Goal: Task Accomplishment & Management: Complete application form

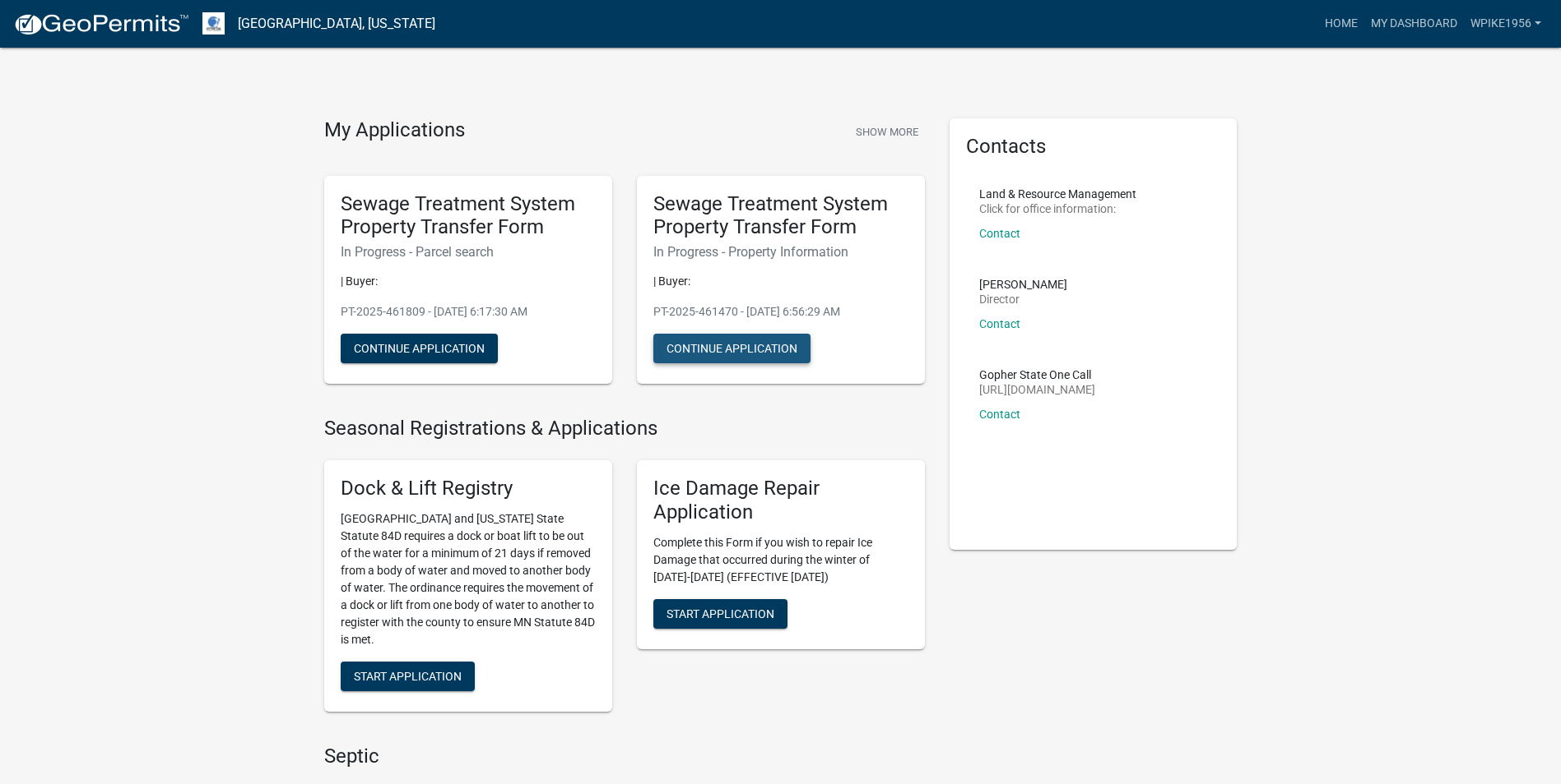
click at [738, 345] on button "Continue Application" at bounding box center [731, 349] width 157 height 29
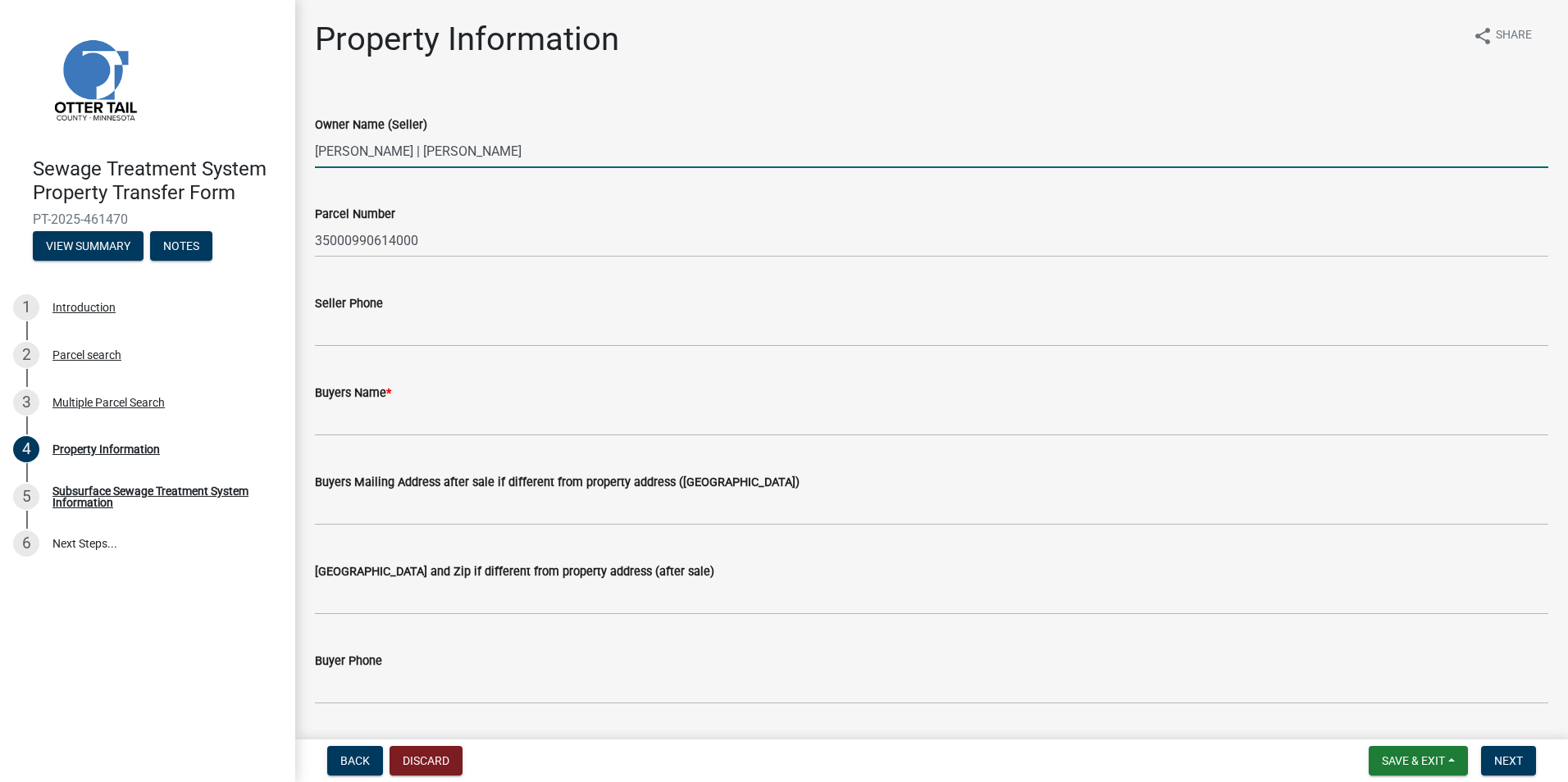
click at [560, 160] on input "[PERSON_NAME] | [PERSON_NAME]" at bounding box center [932, 152] width 1234 height 33
type input "W"
type input "Sheyenne Transport Inc"
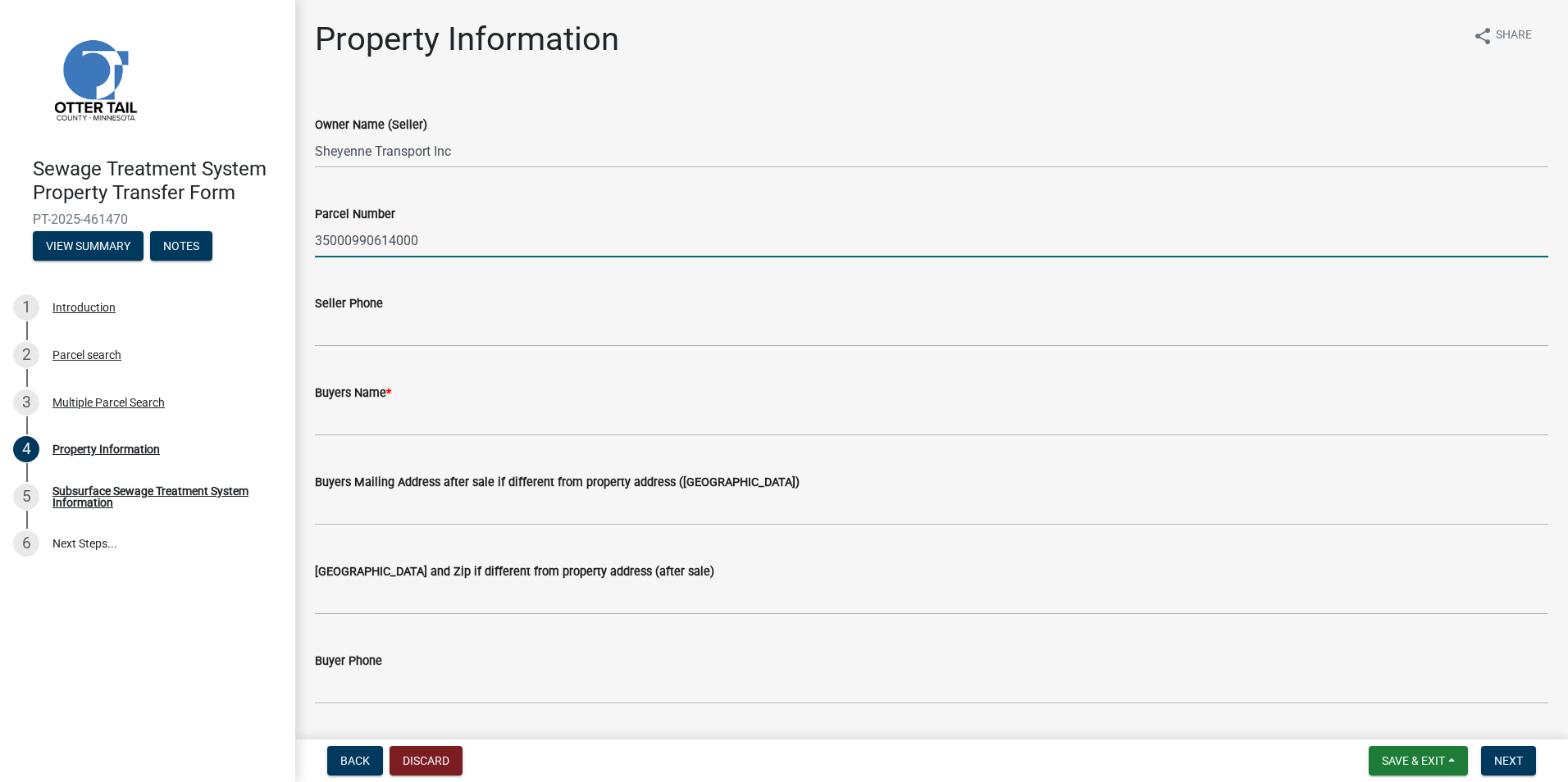
click at [436, 239] on input "35000990614000" at bounding box center [932, 240] width 1234 height 33
type input "3"
type input "47000990370000"
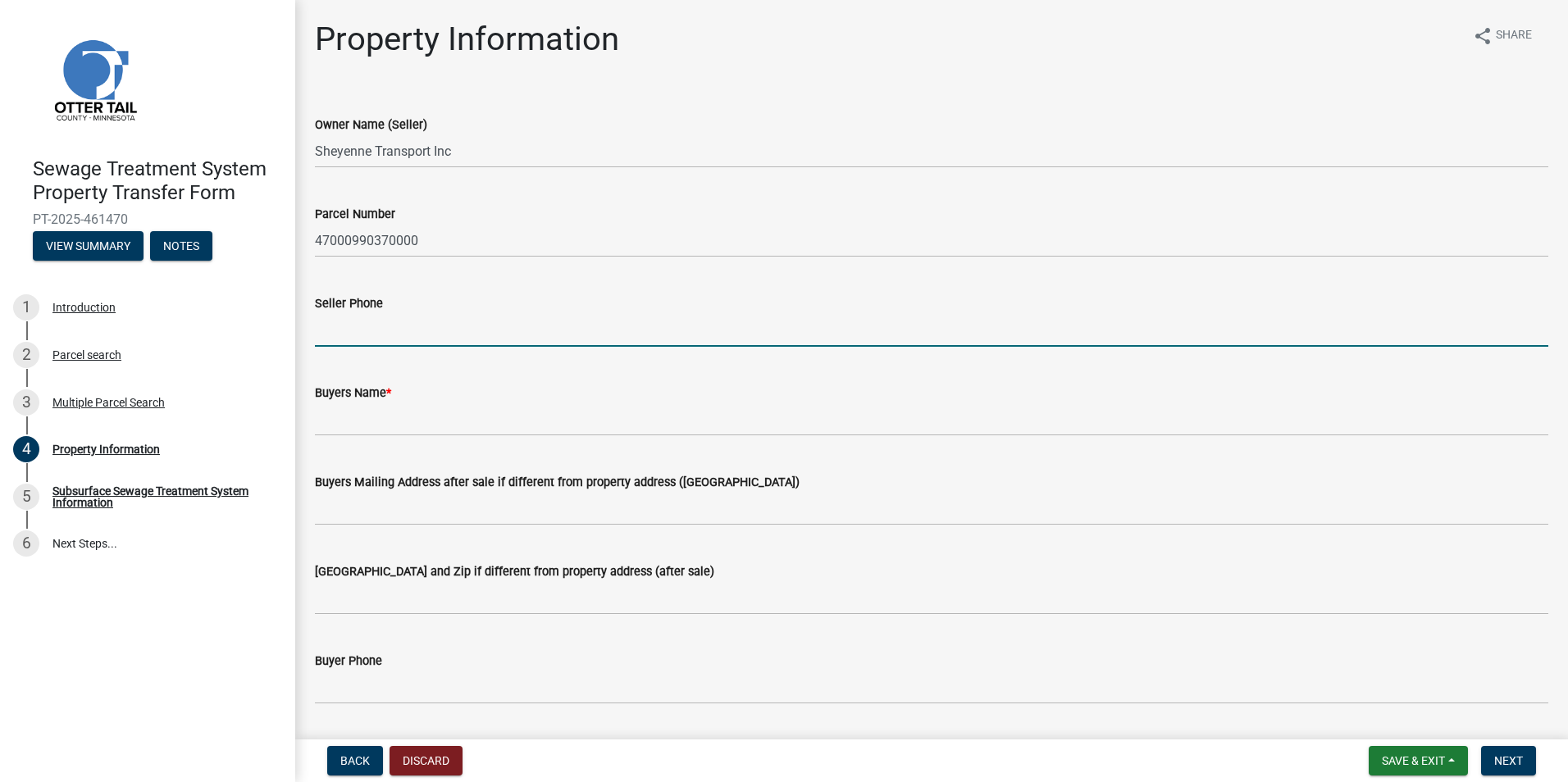
click at [336, 332] on input "Seller Phone" at bounding box center [932, 329] width 1234 height 33
click at [501, 324] on input "701-645" at bounding box center [932, 329] width 1234 height 33
type input "[PHONE_NUMBER]"
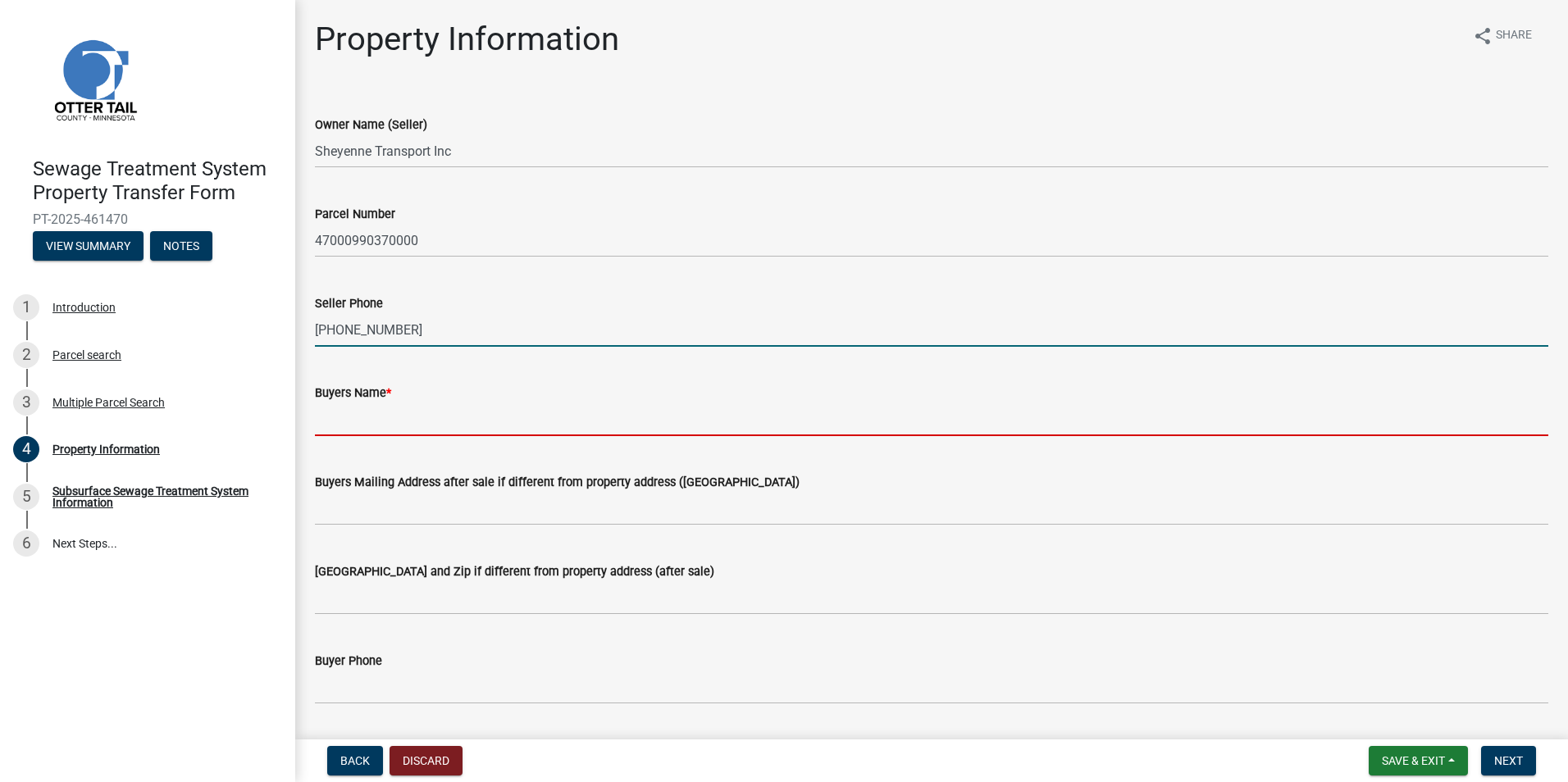
type input "[PERSON_NAME] & [PERSON_NAME]"
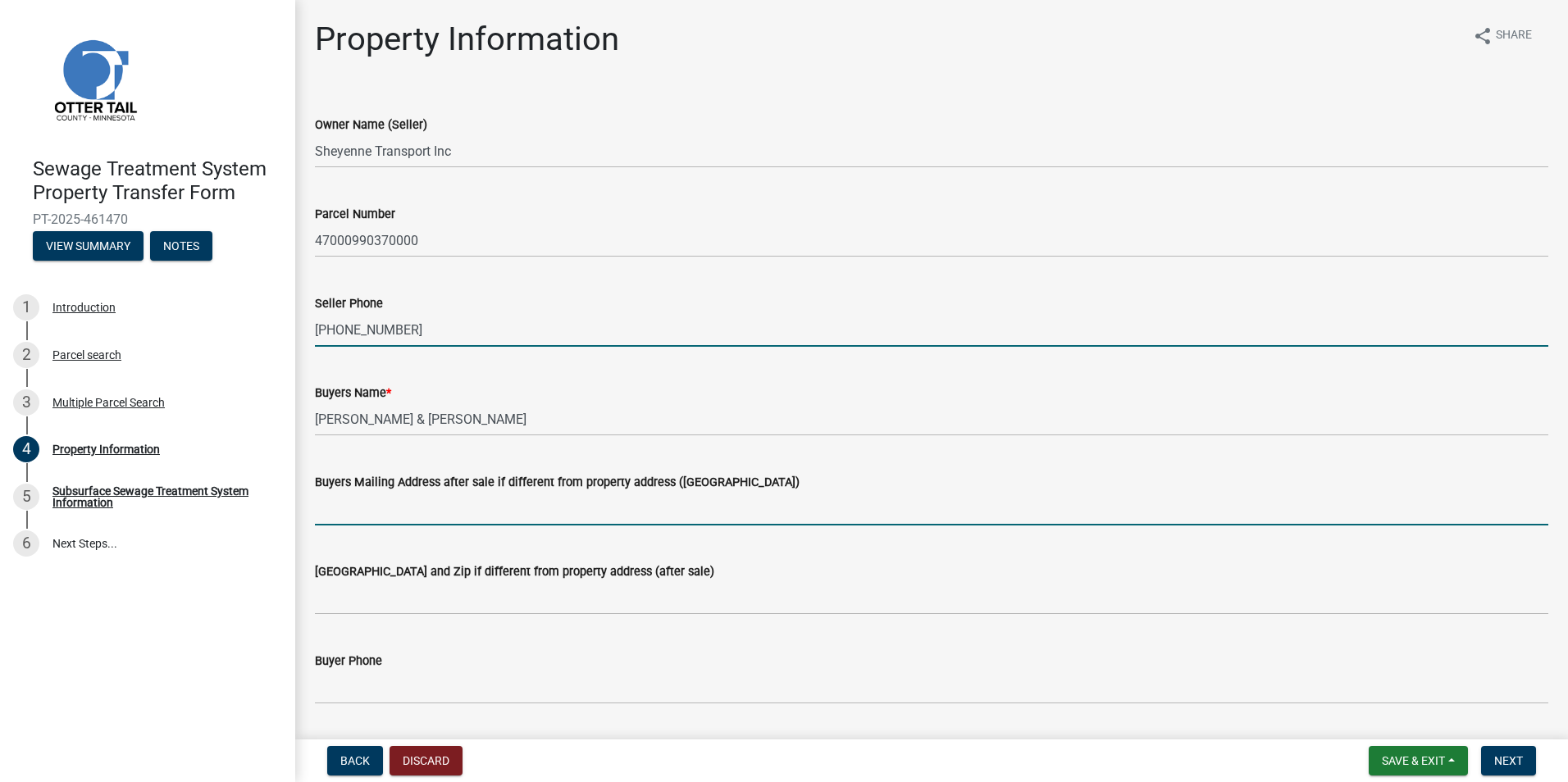
type input "1342 7th St. So. Fargo, ND 58103"
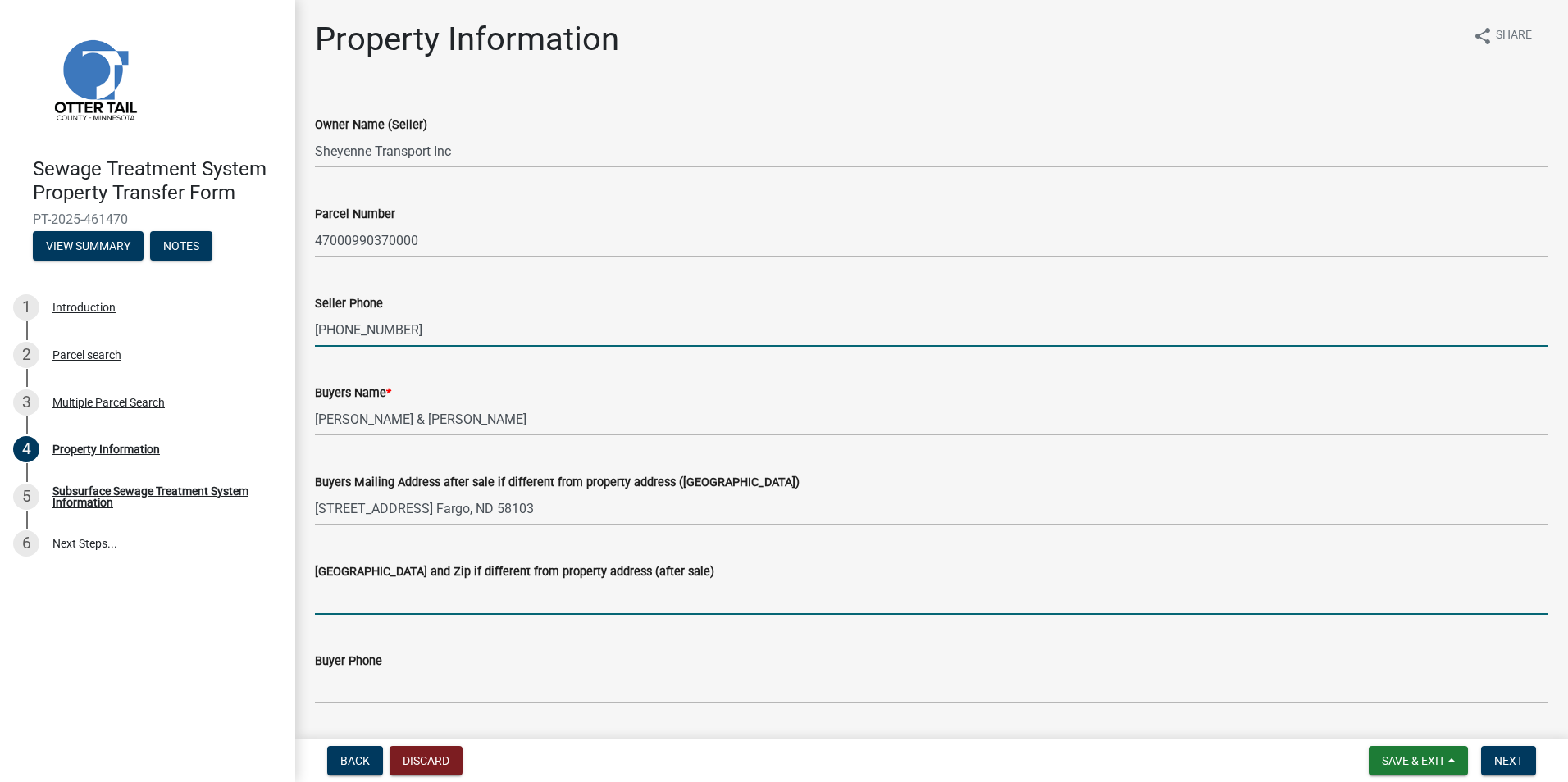
type input "[STREET_ADDRESS]"
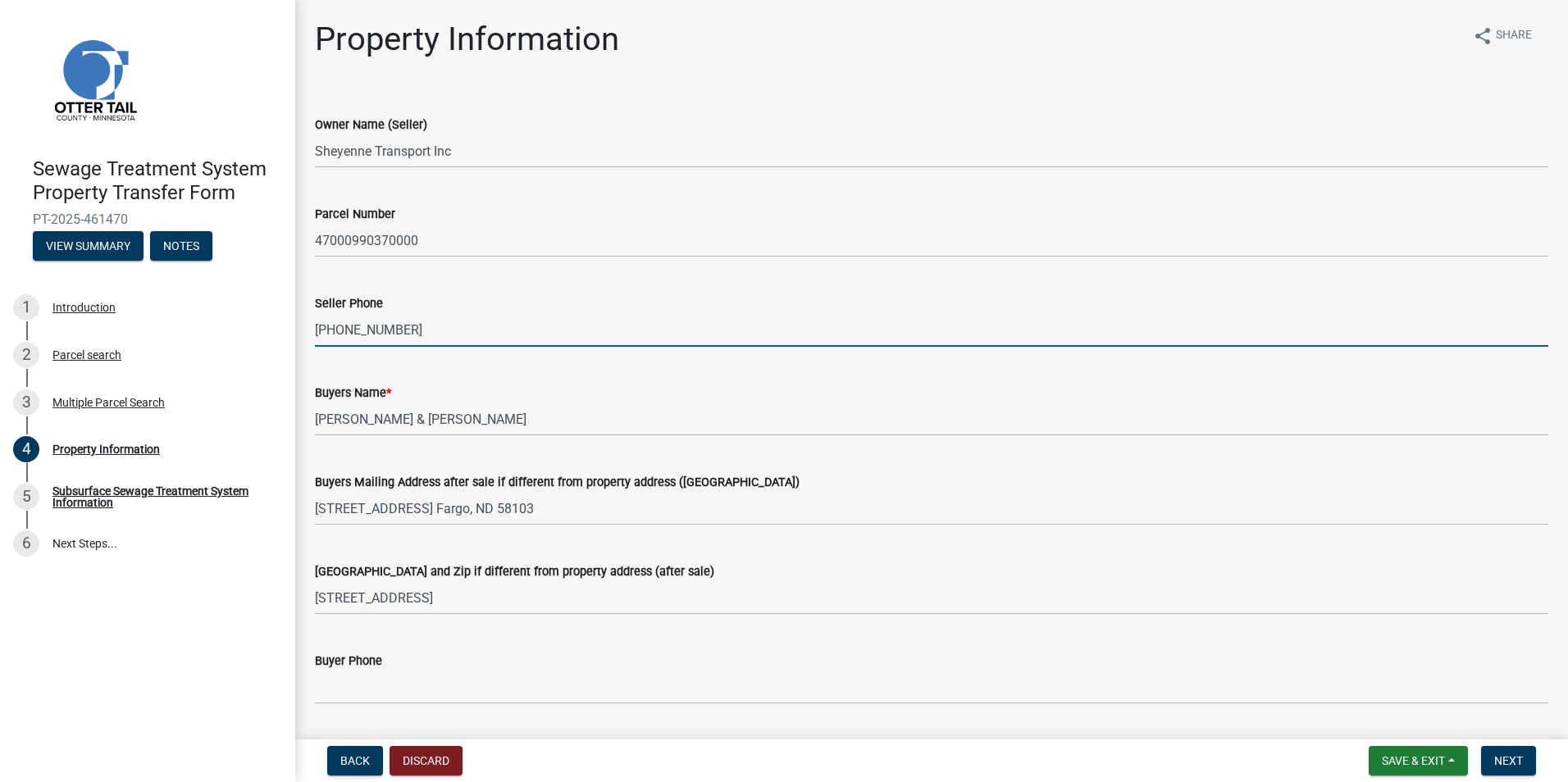
type input "[EMAIL_ADDRESS][DOMAIN_NAME]"
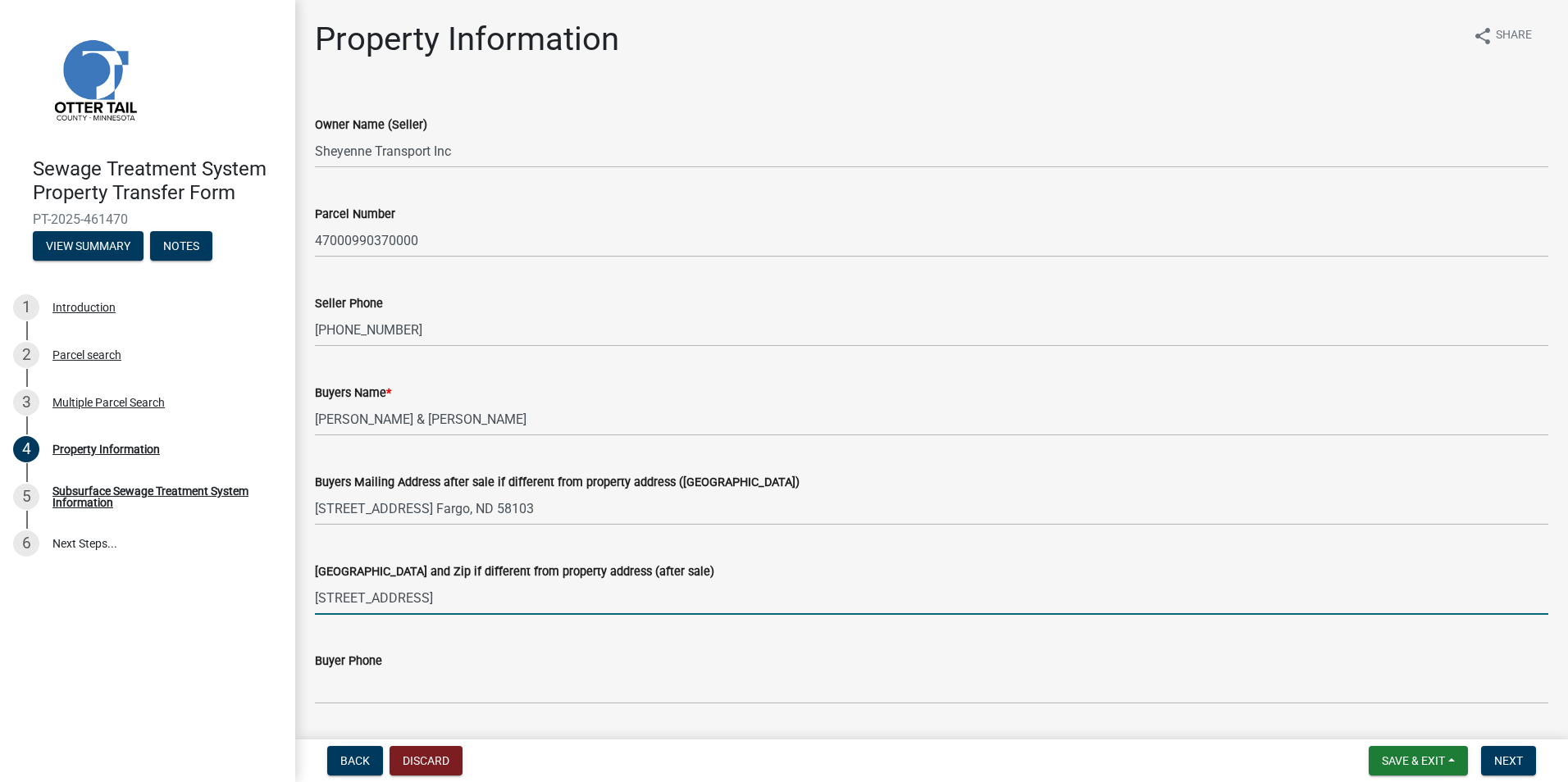
click at [414, 598] on input "[STREET_ADDRESS]" at bounding box center [932, 598] width 1234 height 33
type input "1342 7th"
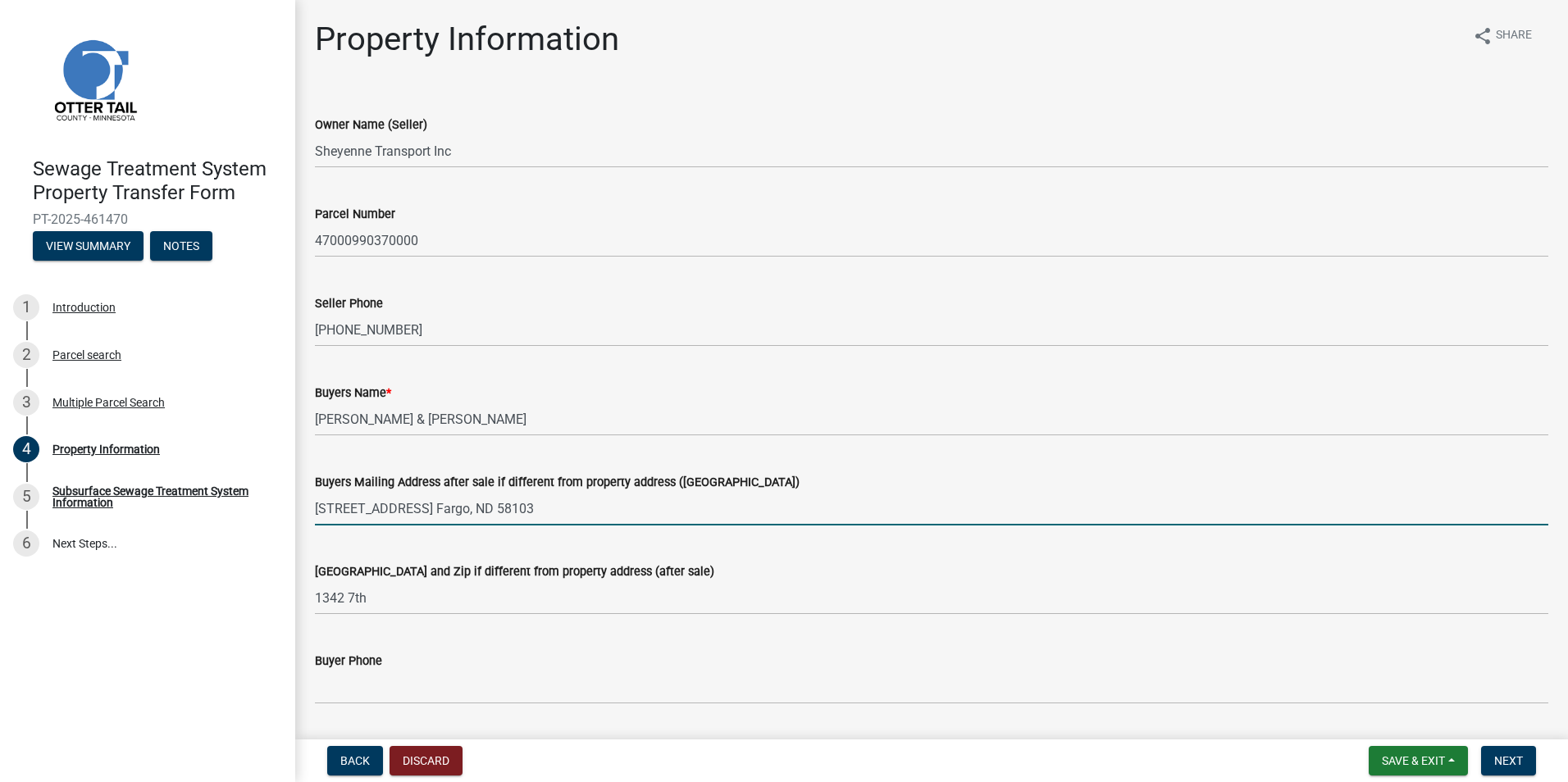
click at [523, 508] on input "1342 7th St. So. Fargo, ND 58103" at bounding box center [932, 508] width 1234 height 33
type input "[STREET_ADDRESS]"
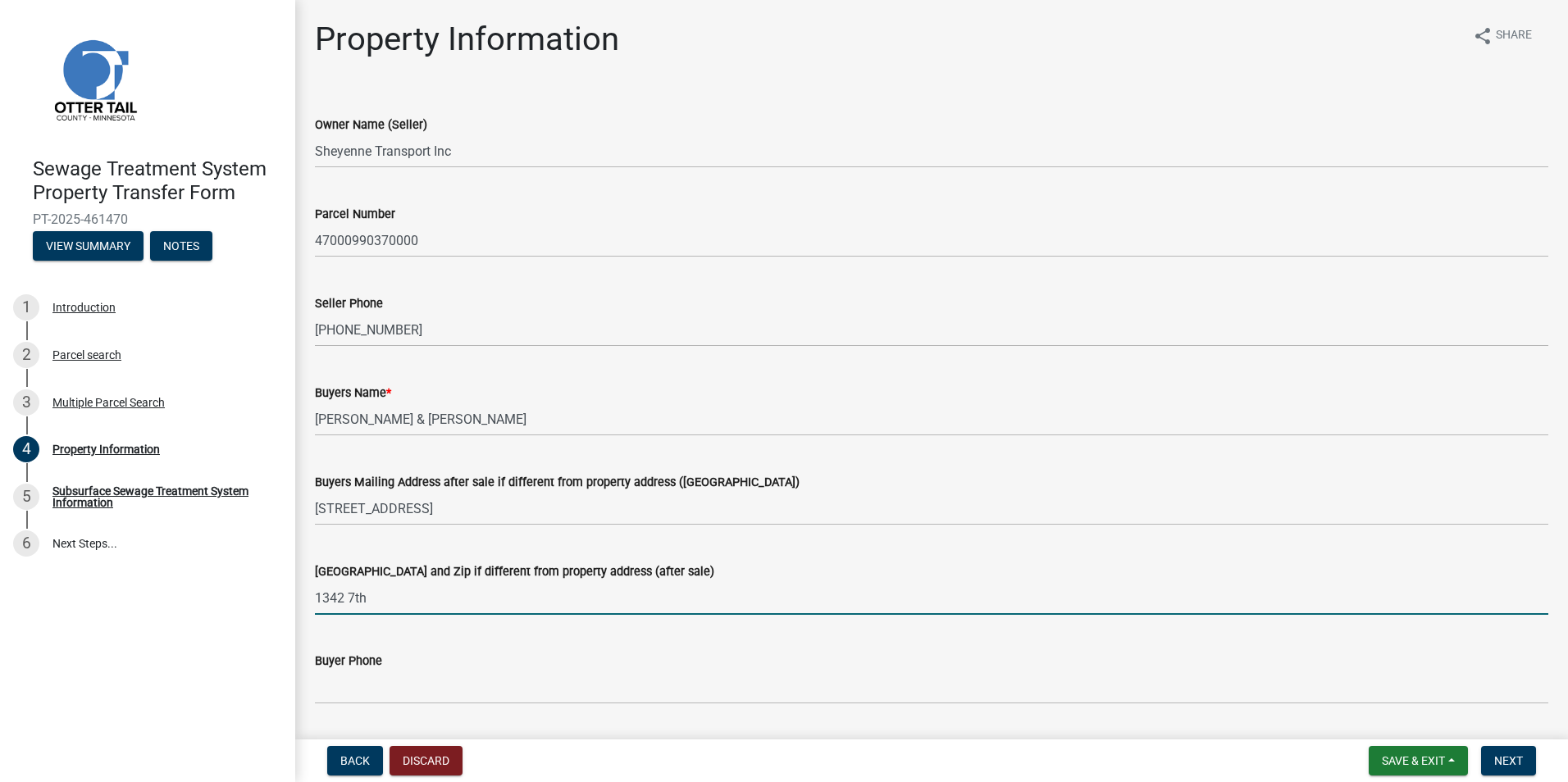
click at [380, 594] on input "1342 7th" at bounding box center [932, 598] width 1234 height 33
type input "1"
type input "Fargo, [GEOGRAPHIC_DATA] 58103"
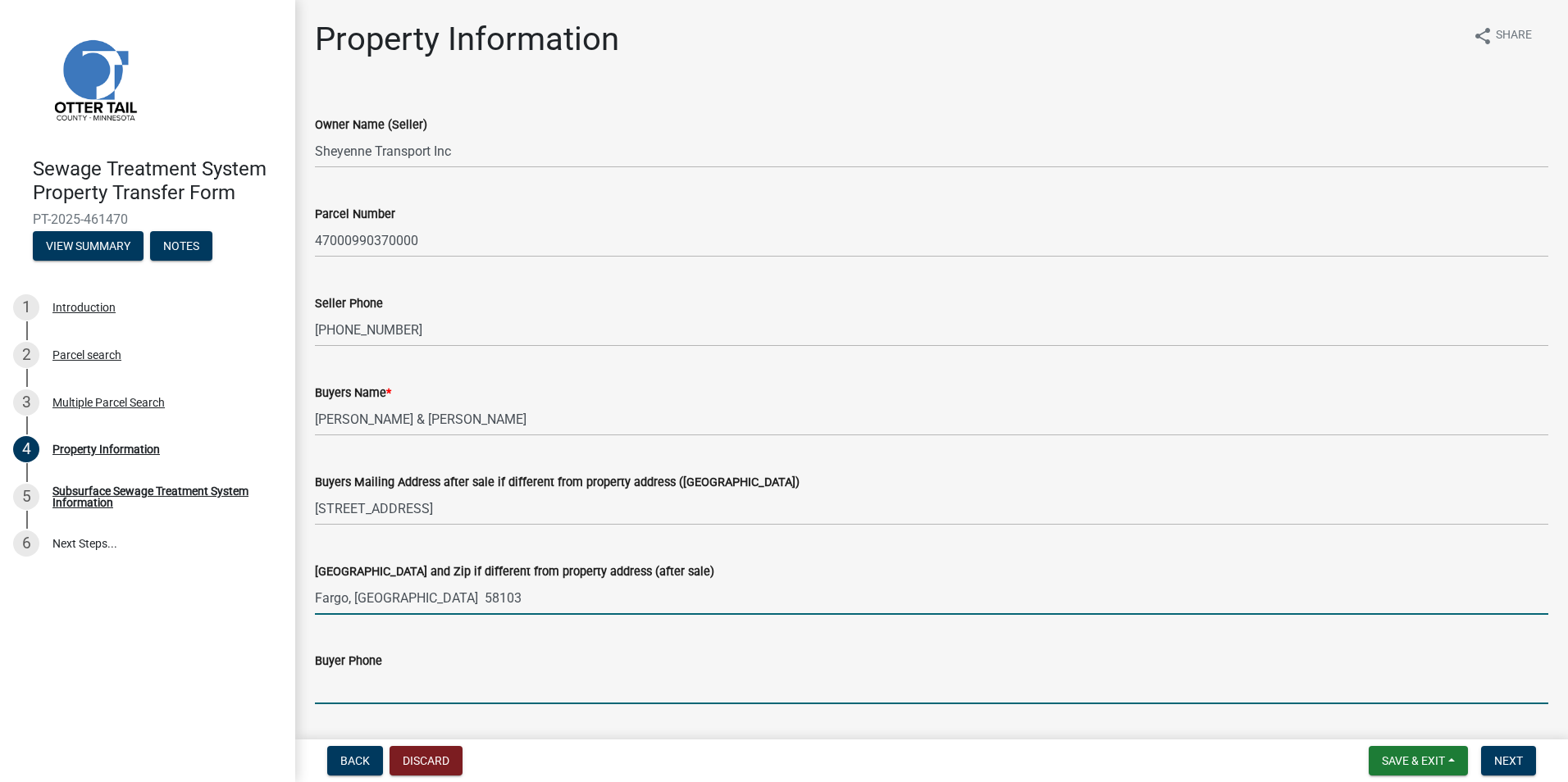
click at [358, 695] on input "Buyer Phone" at bounding box center [932, 687] width 1234 height 33
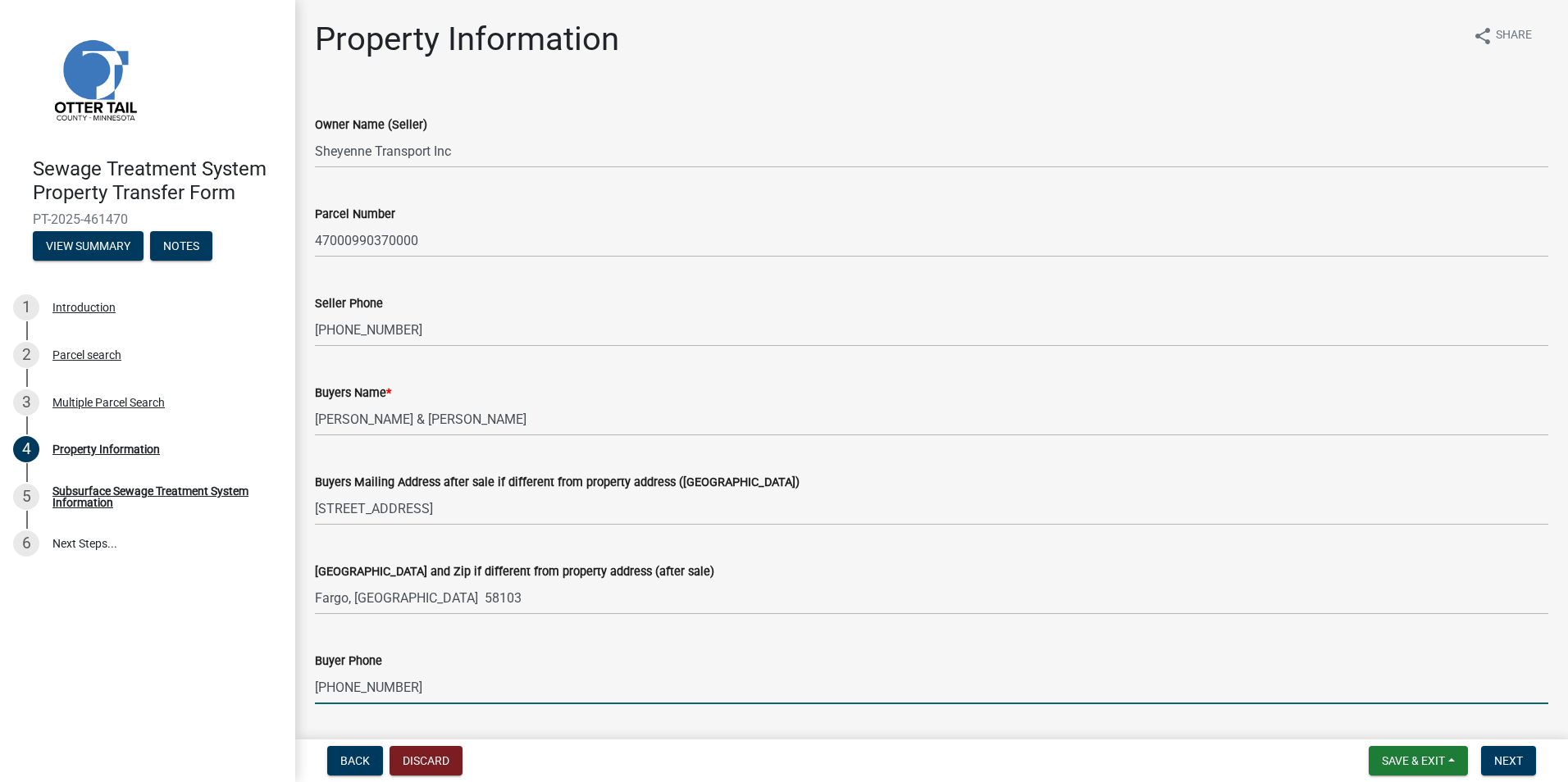
scroll to position [137, 0]
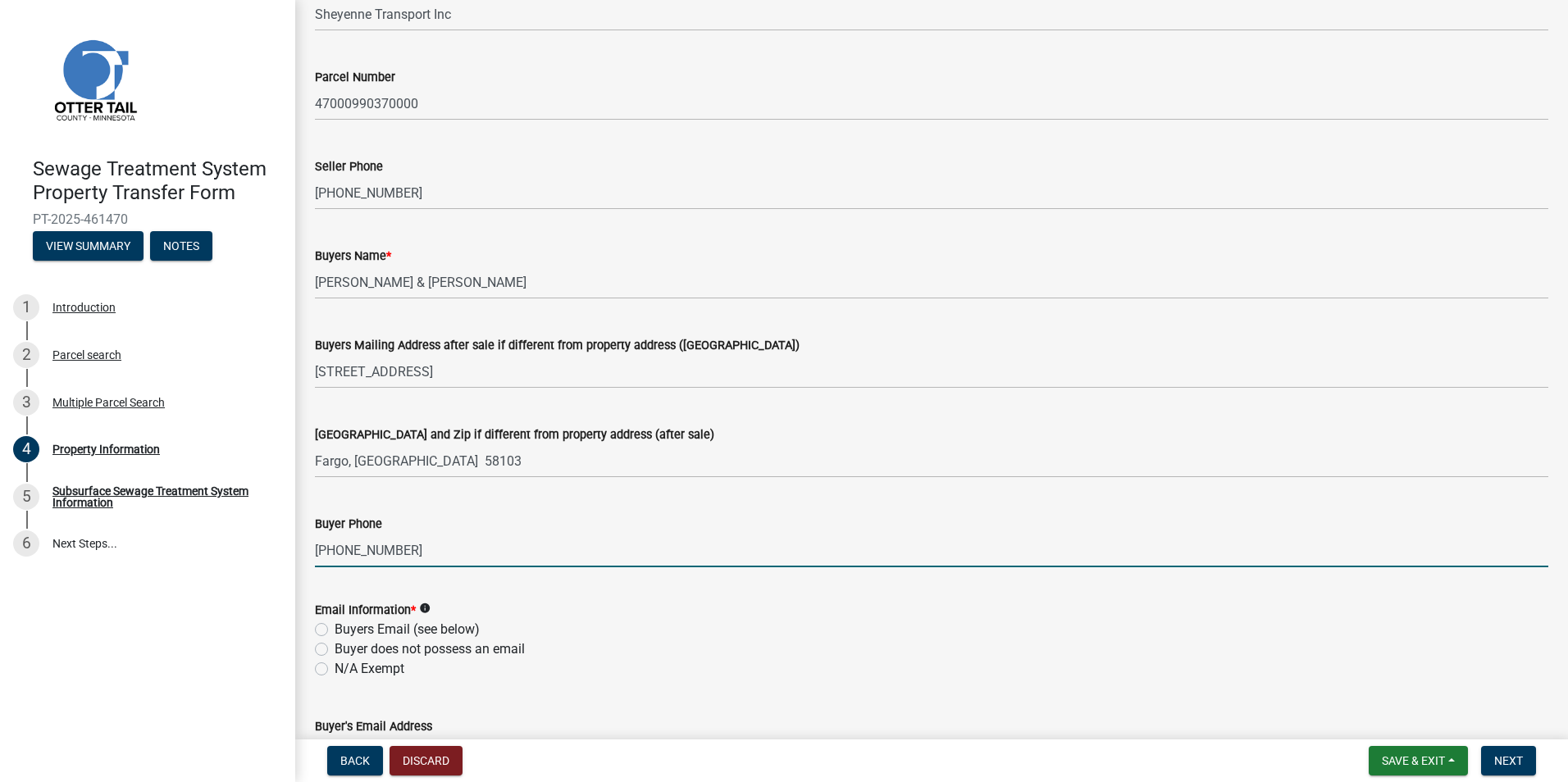
type input "[PHONE_NUMBER]"
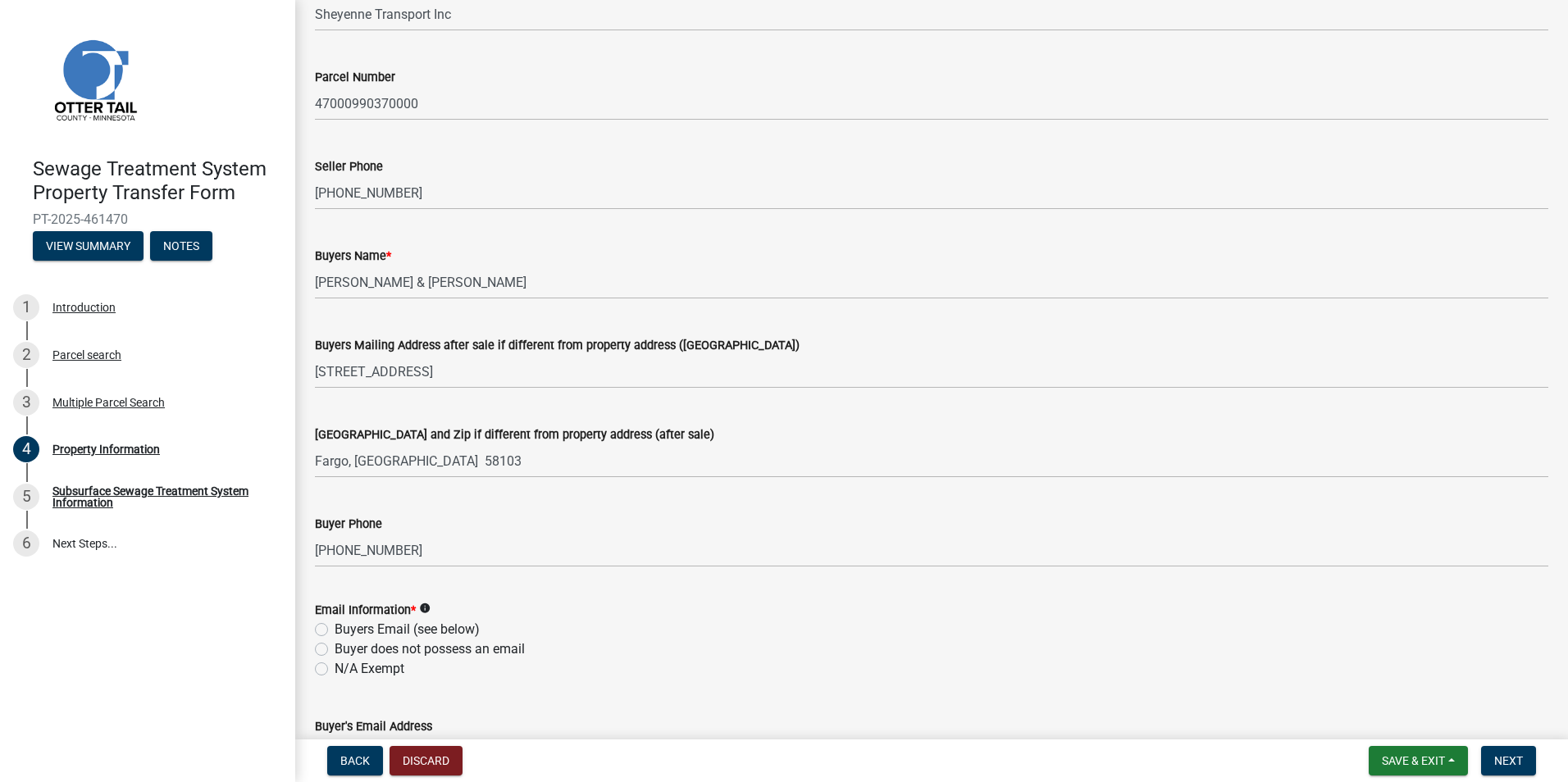
click at [334, 630] on label "Buyers Email (see below)" at bounding box center [407, 630] width 146 height 20
click at [334, 630] on input "Buyers Email (see below)" at bounding box center [339, 625] width 11 height 11
radio input "true"
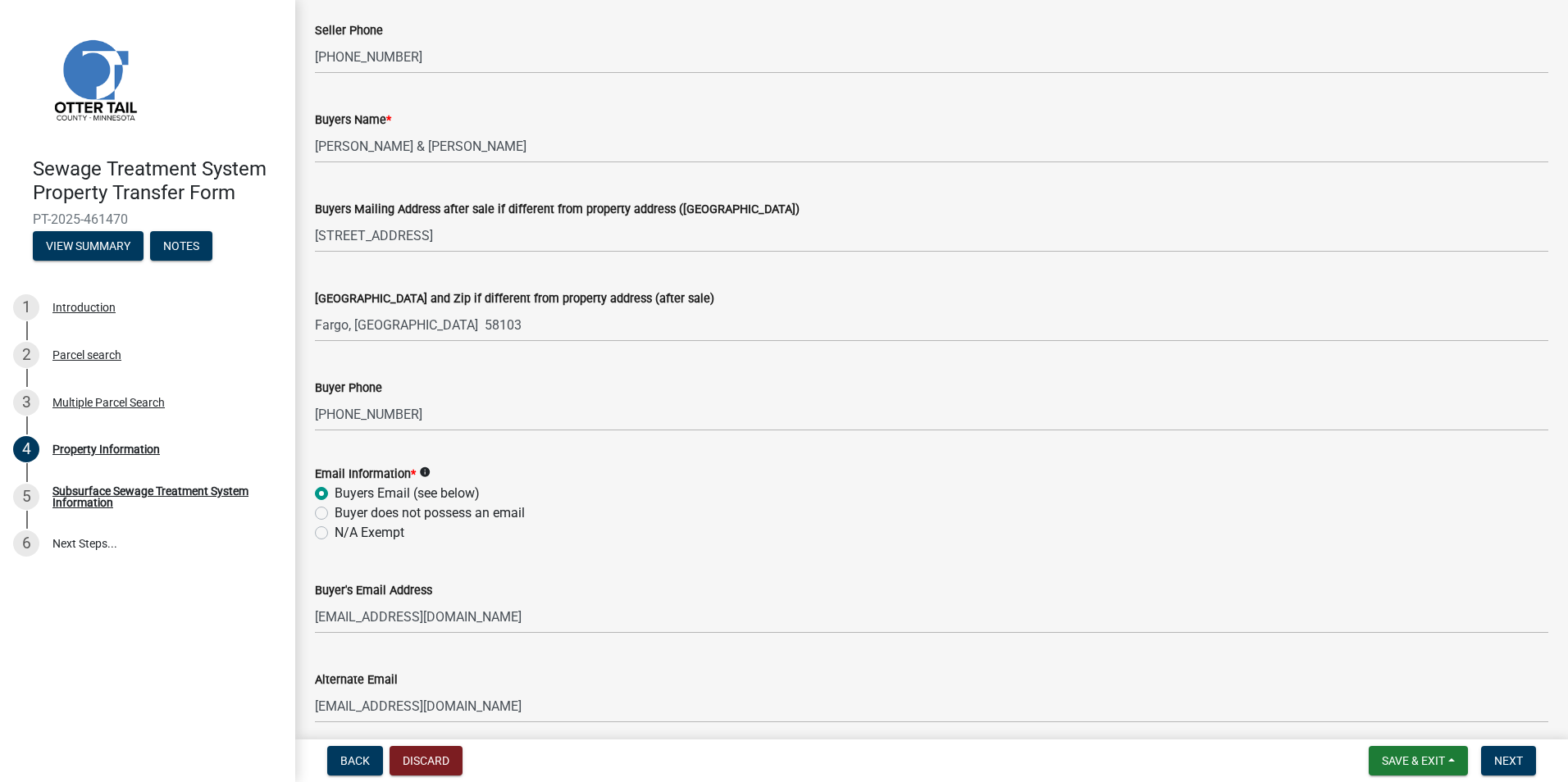
scroll to position [410, 0]
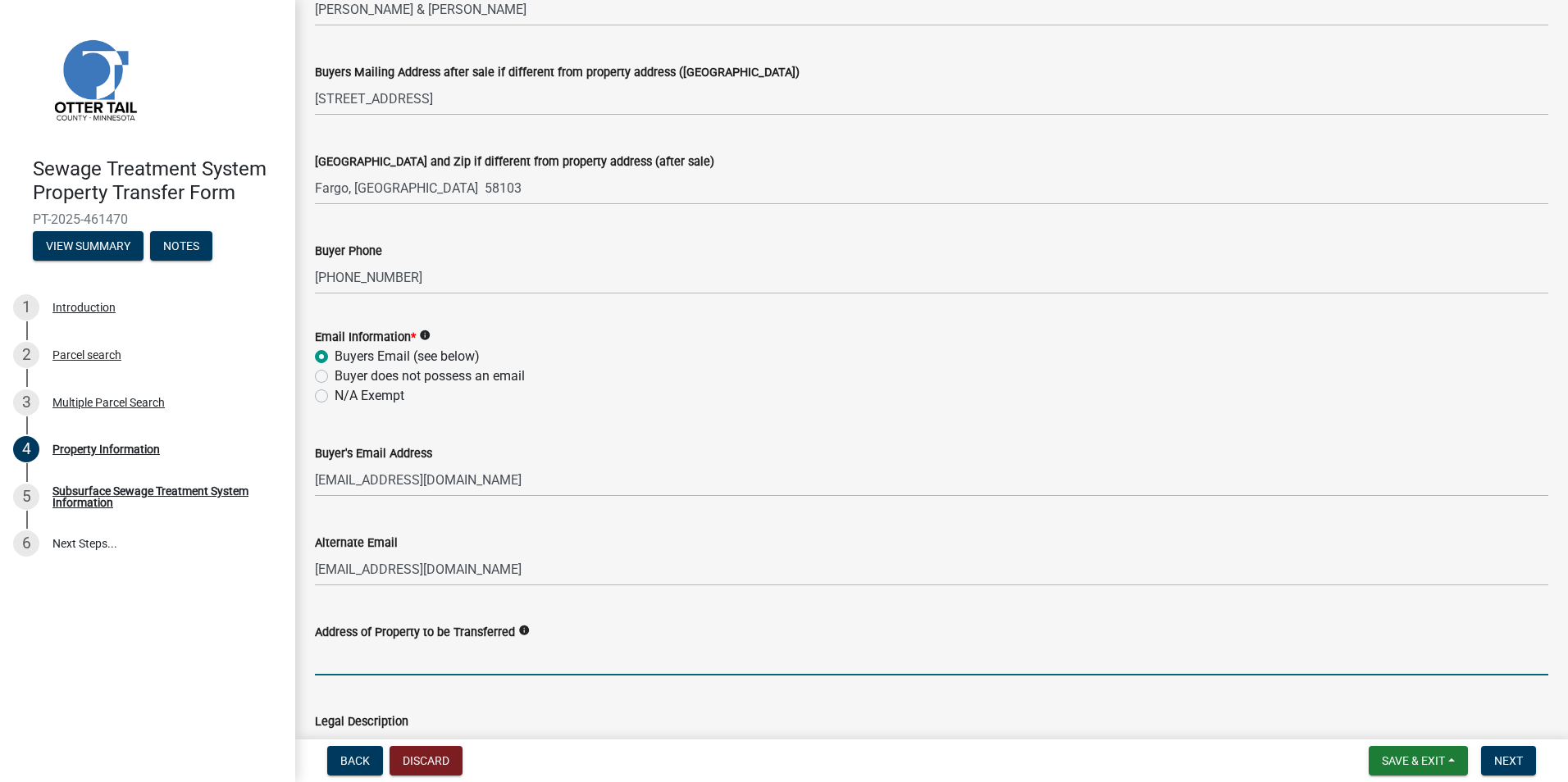
click at [342, 667] on input "Address of Property to be Transferred" at bounding box center [932, 659] width 1234 height 33
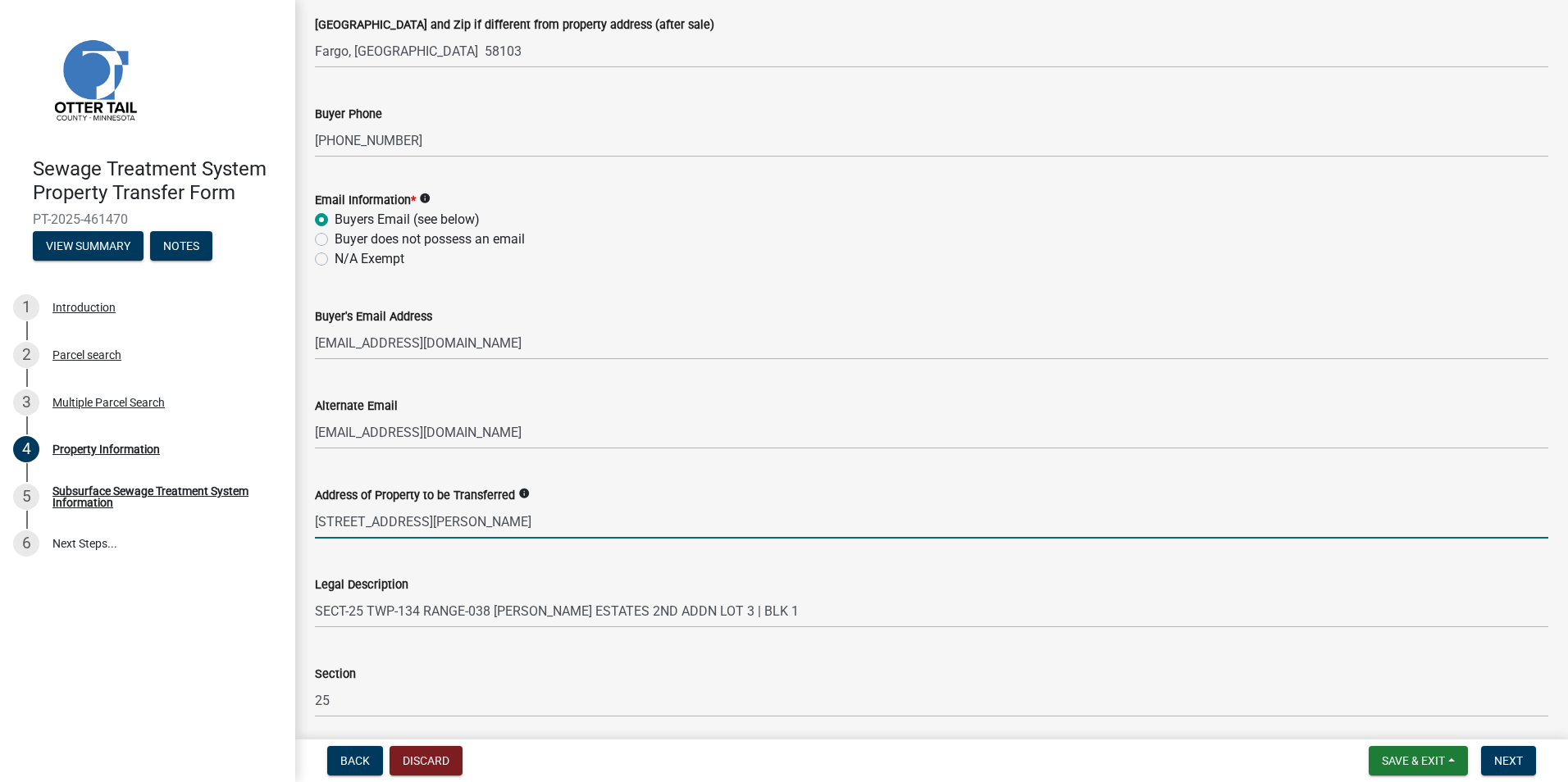
scroll to position [683, 0]
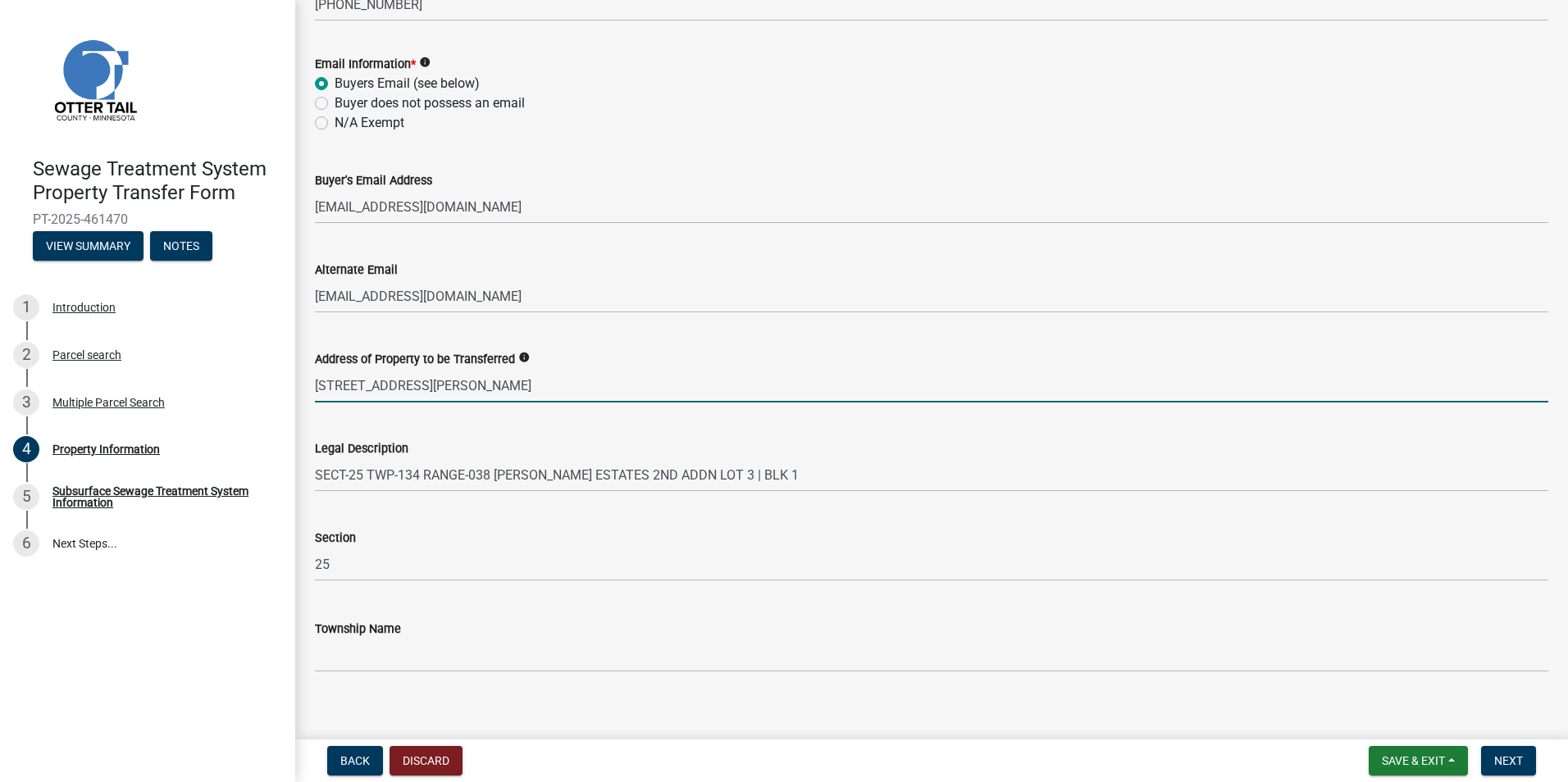
type input "[STREET_ADDRESS][PERSON_NAME]"
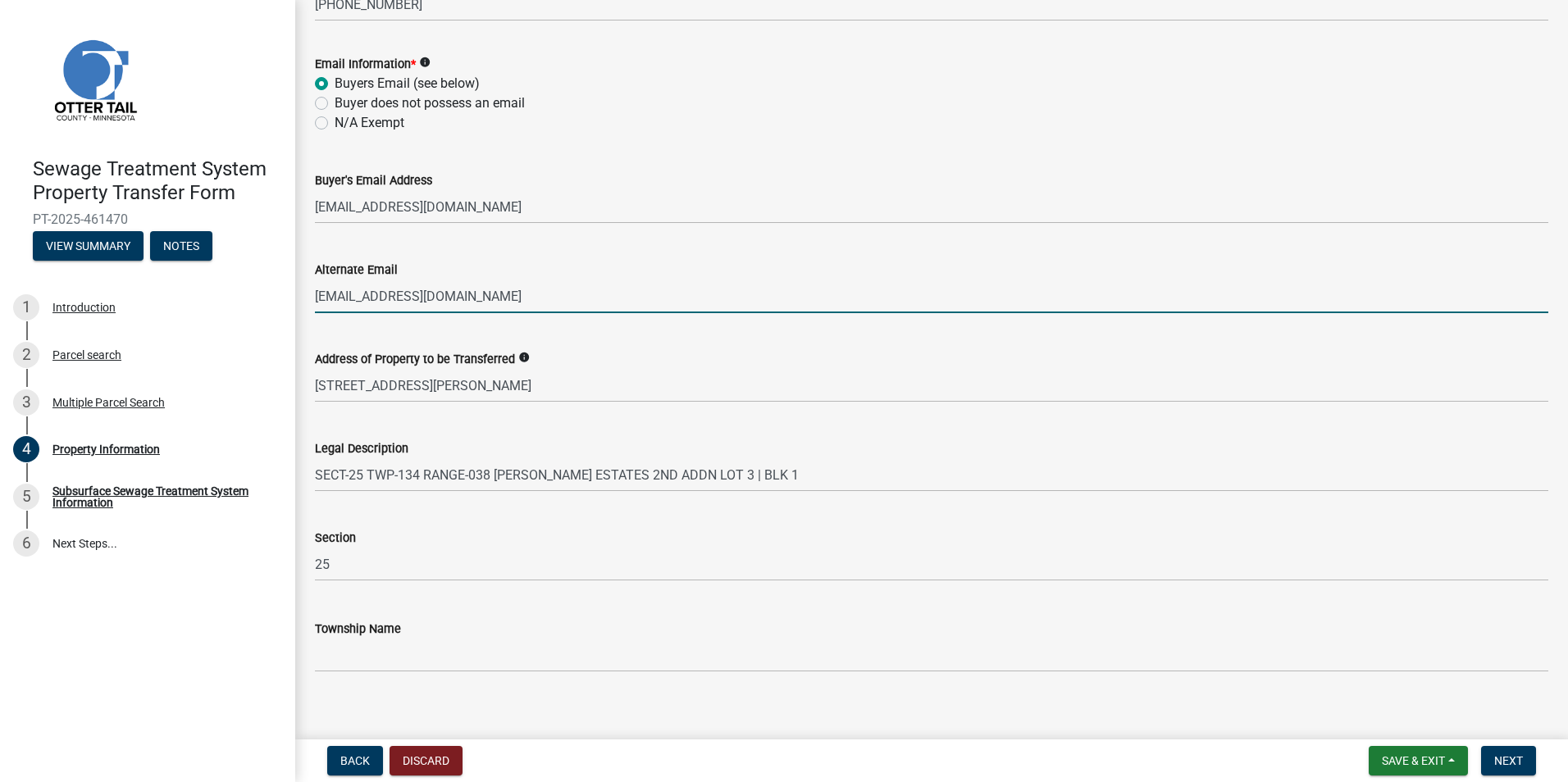
click at [1020, 305] on input "[EMAIL_ADDRESS][DOMAIN_NAME]" at bounding box center [932, 296] width 1234 height 33
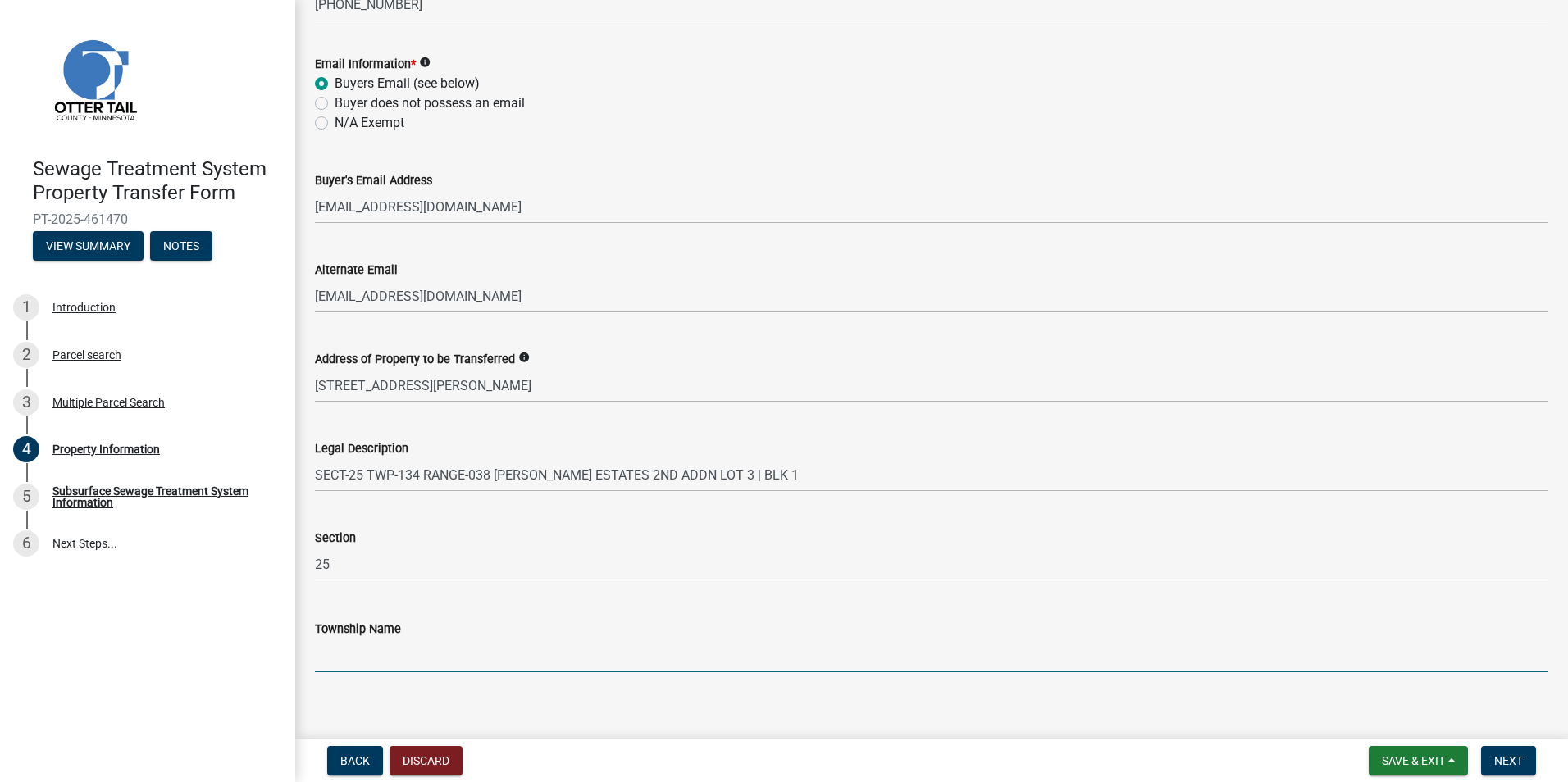
click at [330, 649] on input "Township Name" at bounding box center [932, 656] width 1234 height 33
type input ")"
type input "[PERSON_NAME]"
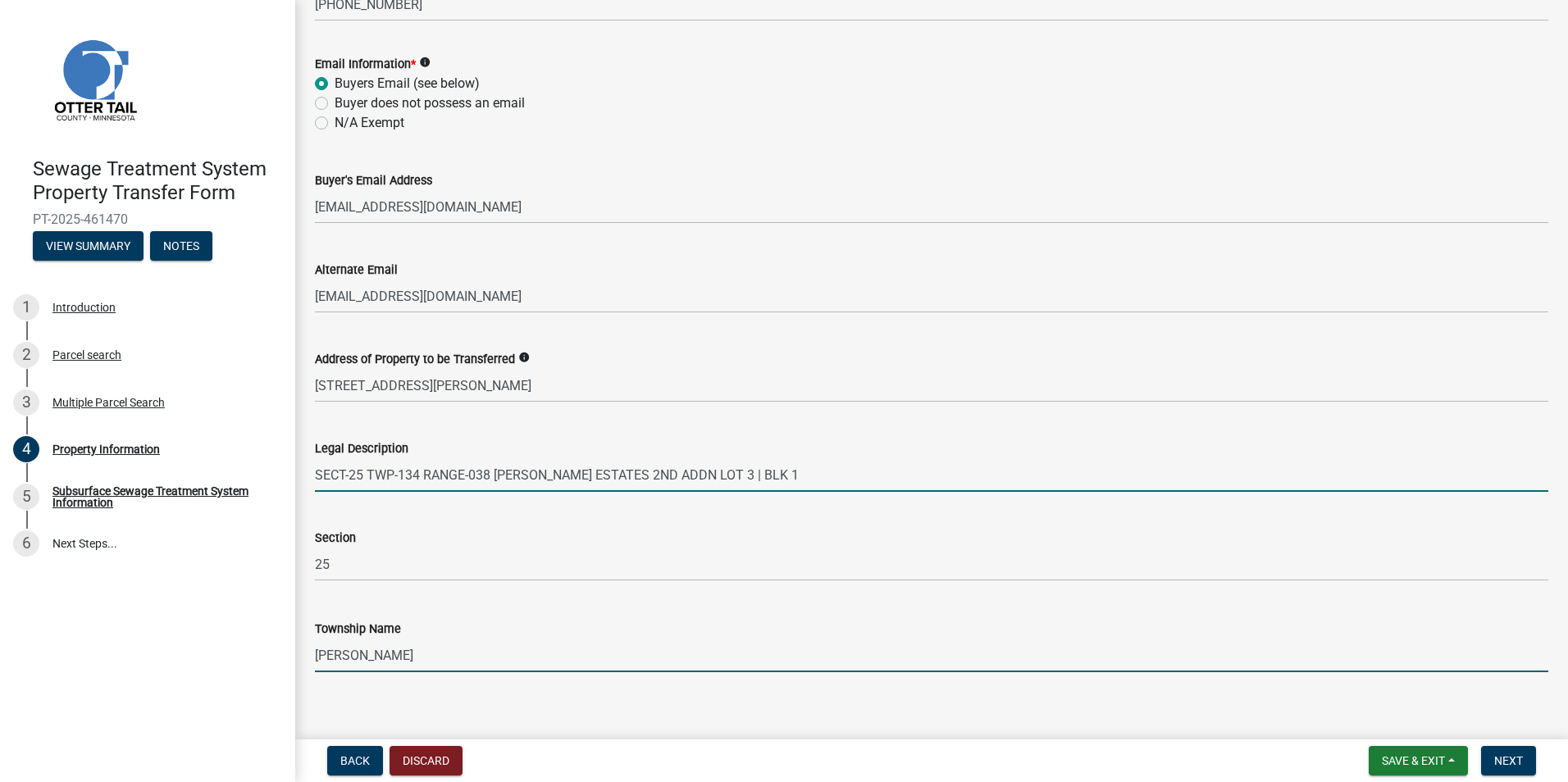
click at [771, 477] on input "SECT-25 TWP-134 RANGE-038 [PERSON_NAME] ESTATES 2ND ADDN LOT 3 | BLK 1" at bounding box center [932, 475] width 1234 height 33
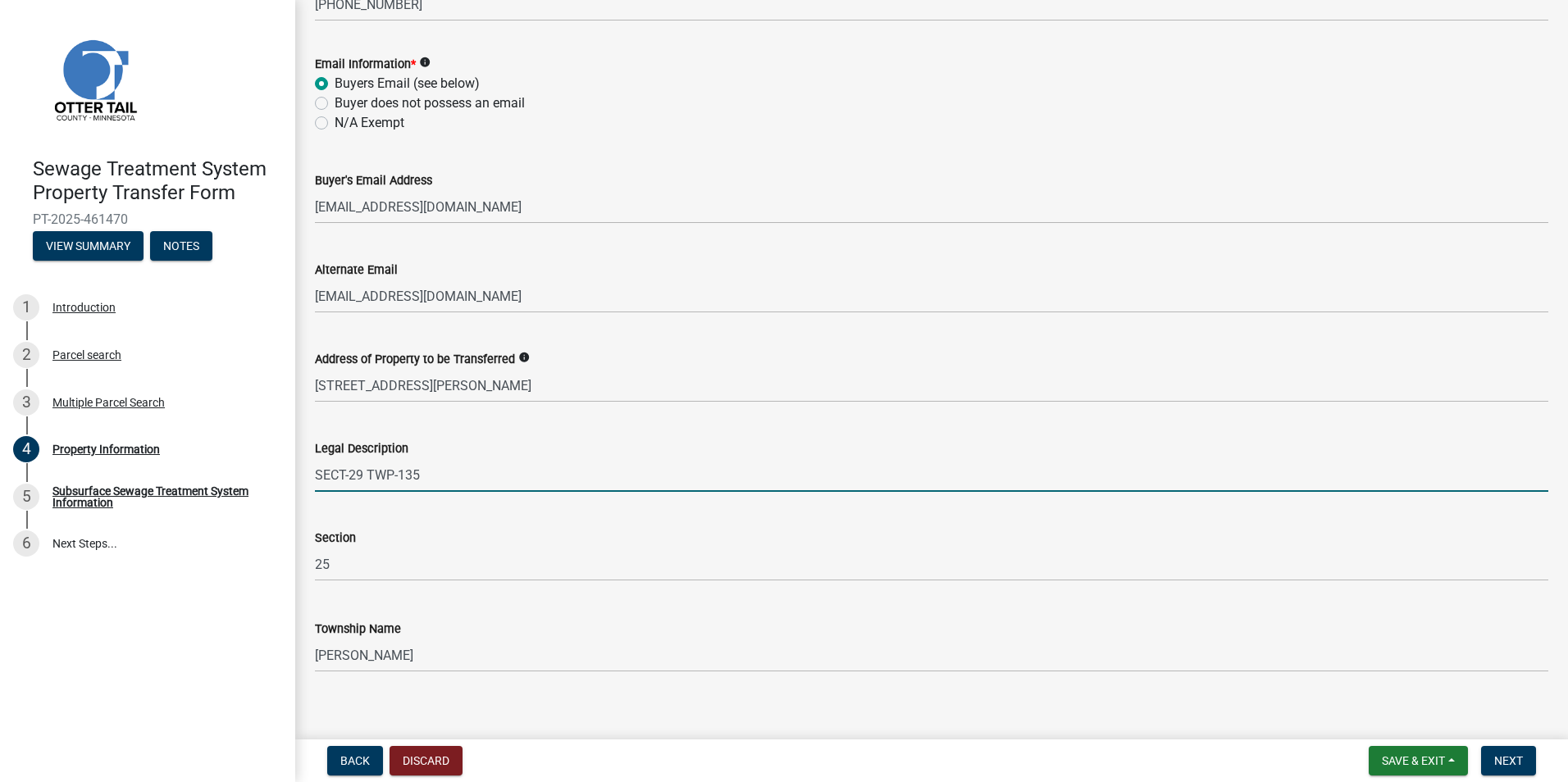
type input "SECT-29 TWP-135"
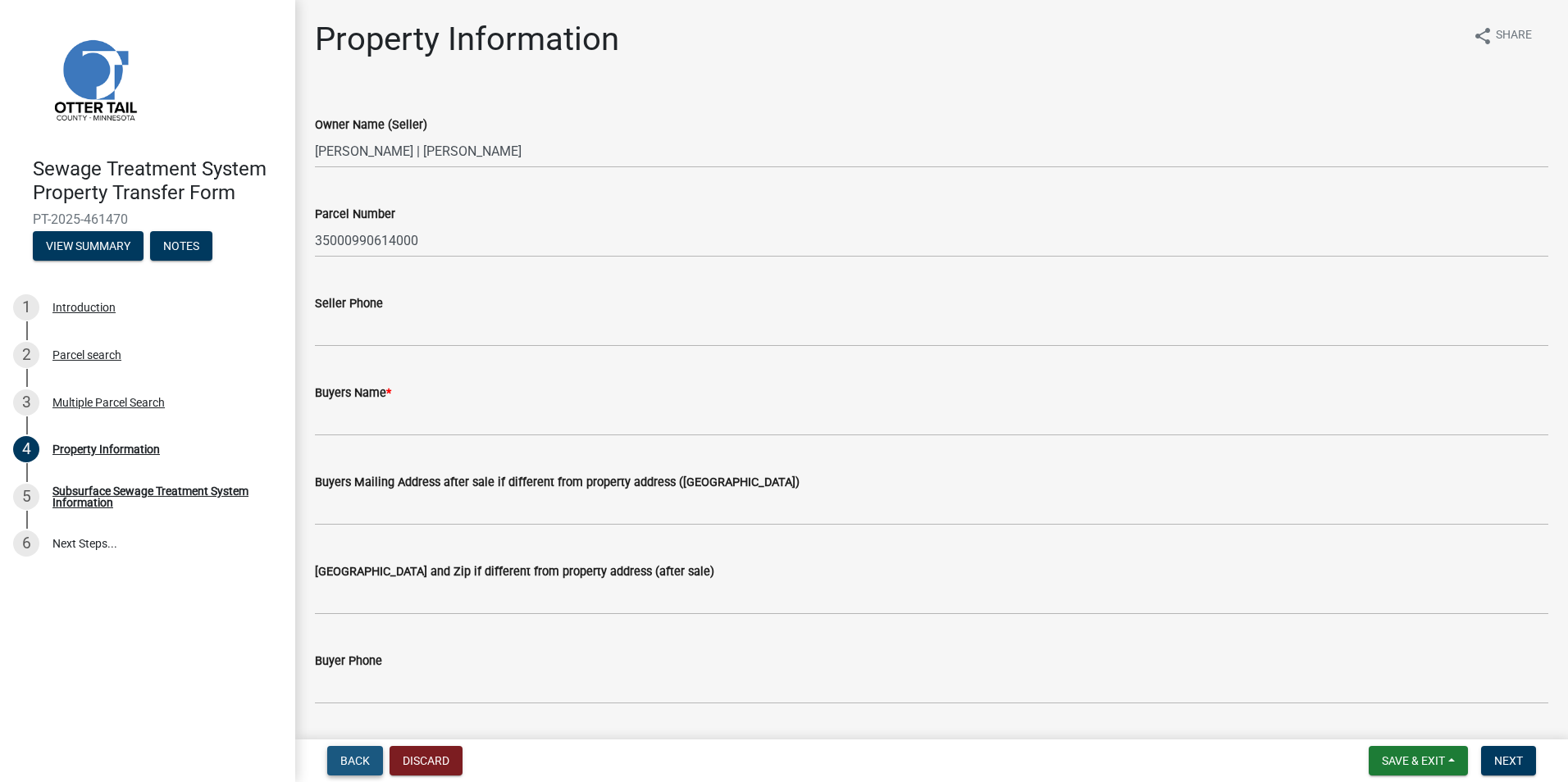
click at [346, 765] on span "Back" at bounding box center [355, 760] width 29 height 13
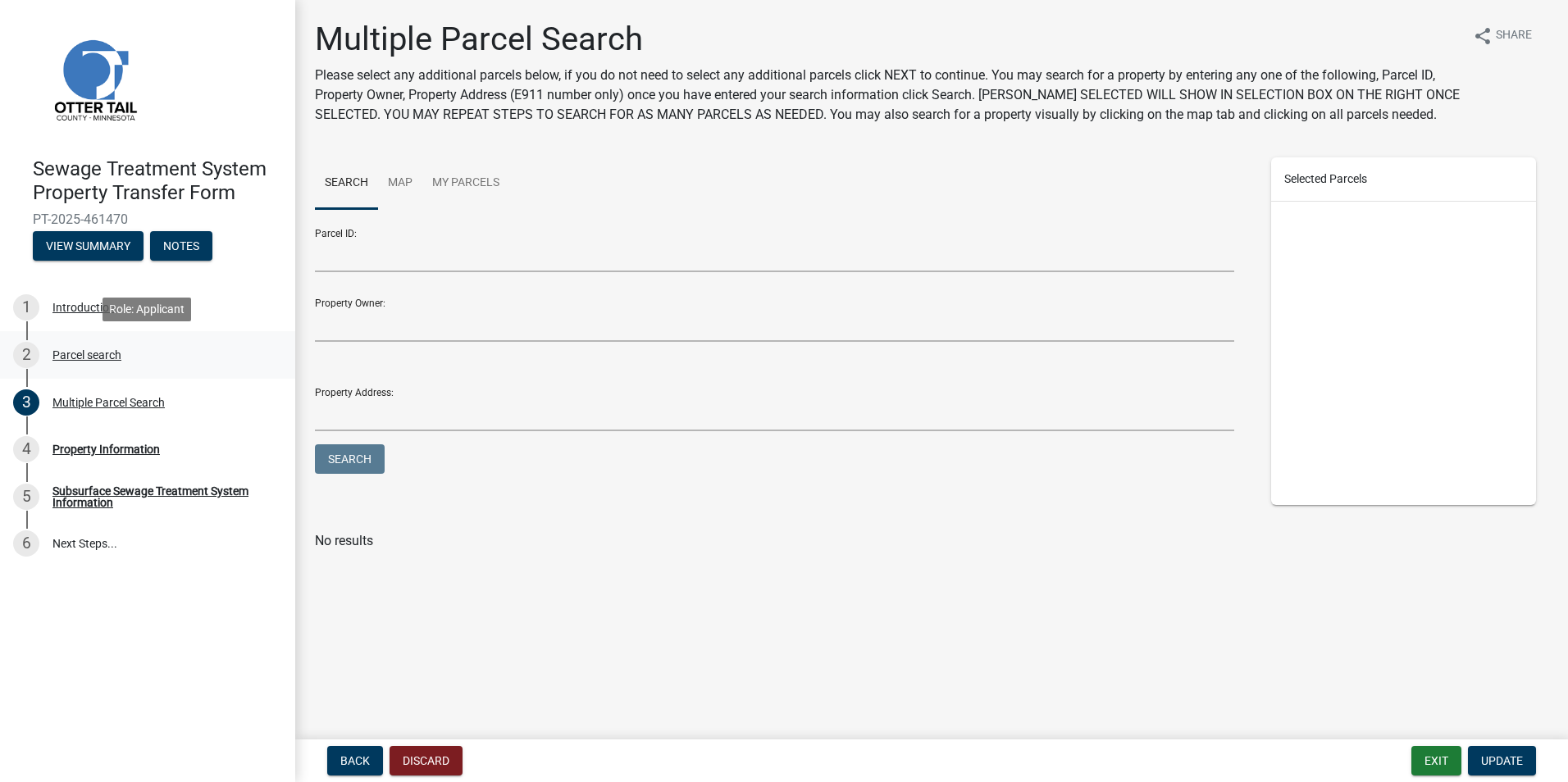
click at [22, 363] on div "2" at bounding box center [25, 355] width 26 height 26
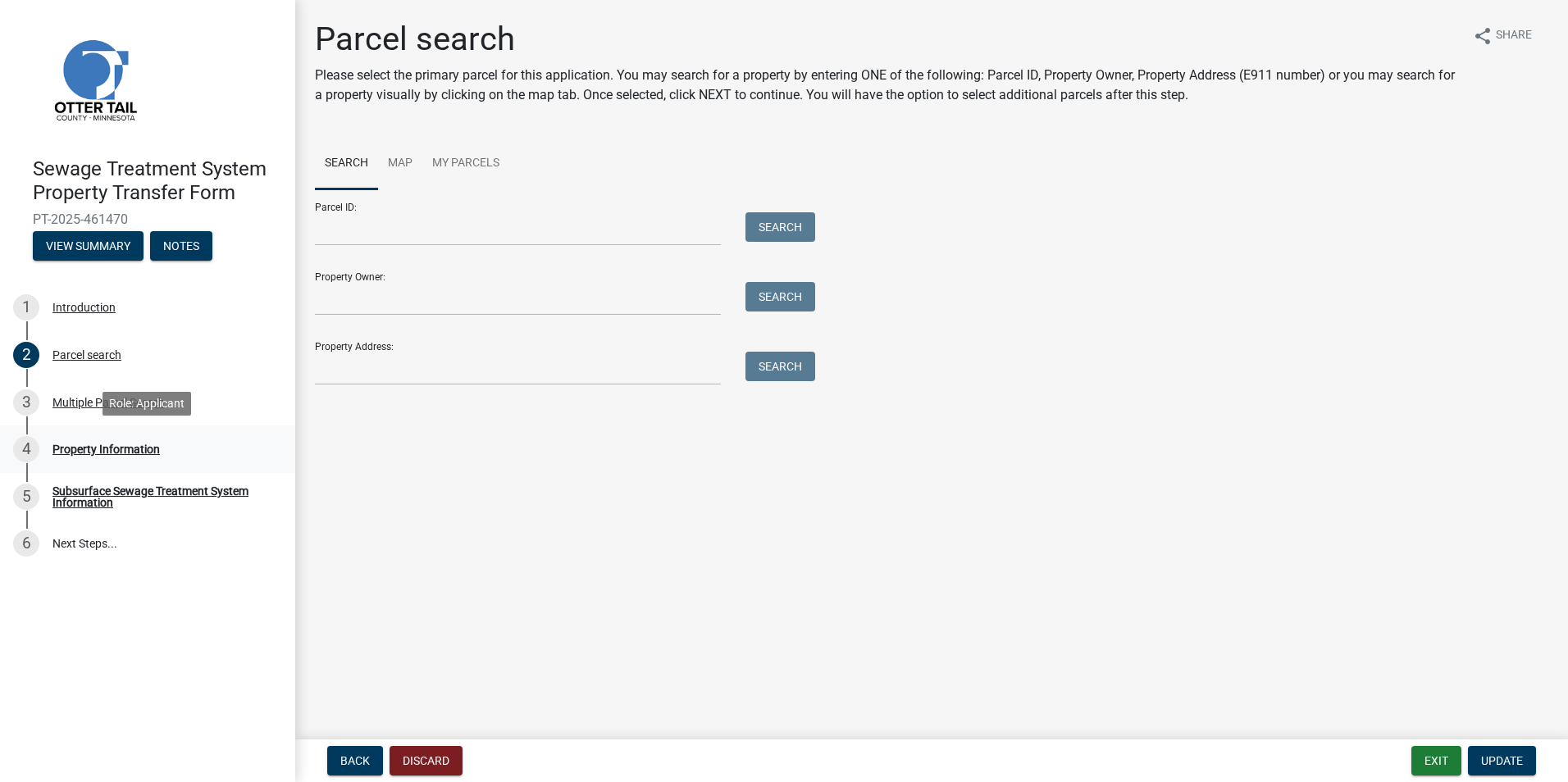
click at [31, 454] on div "4" at bounding box center [25, 449] width 26 height 26
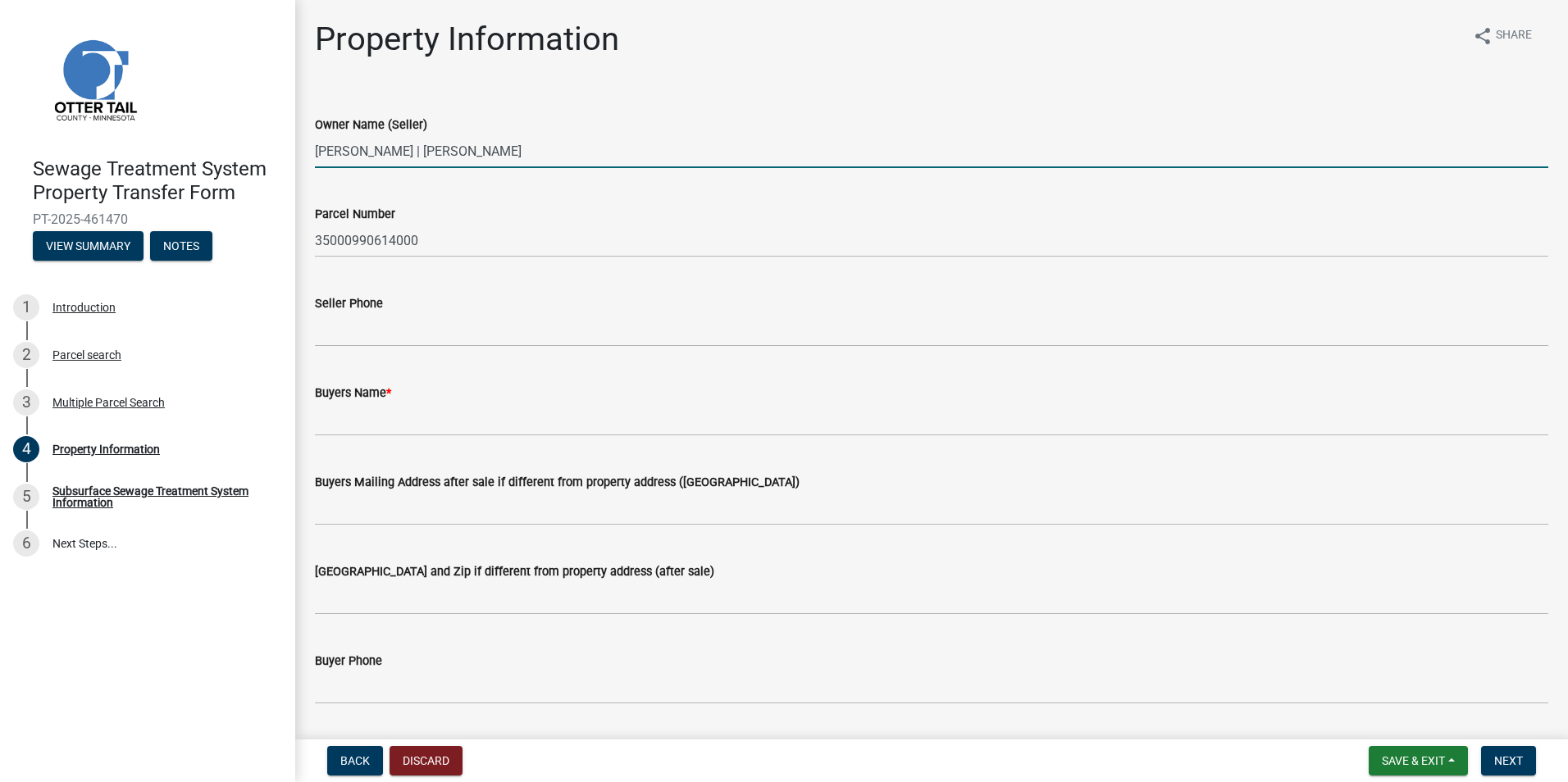
click at [549, 147] on input "[PERSON_NAME] | [PERSON_NAME]" at bounding box center [932, 152] width 1234 height 33
type input "W"
type input "Sheyenne Transport Inc"
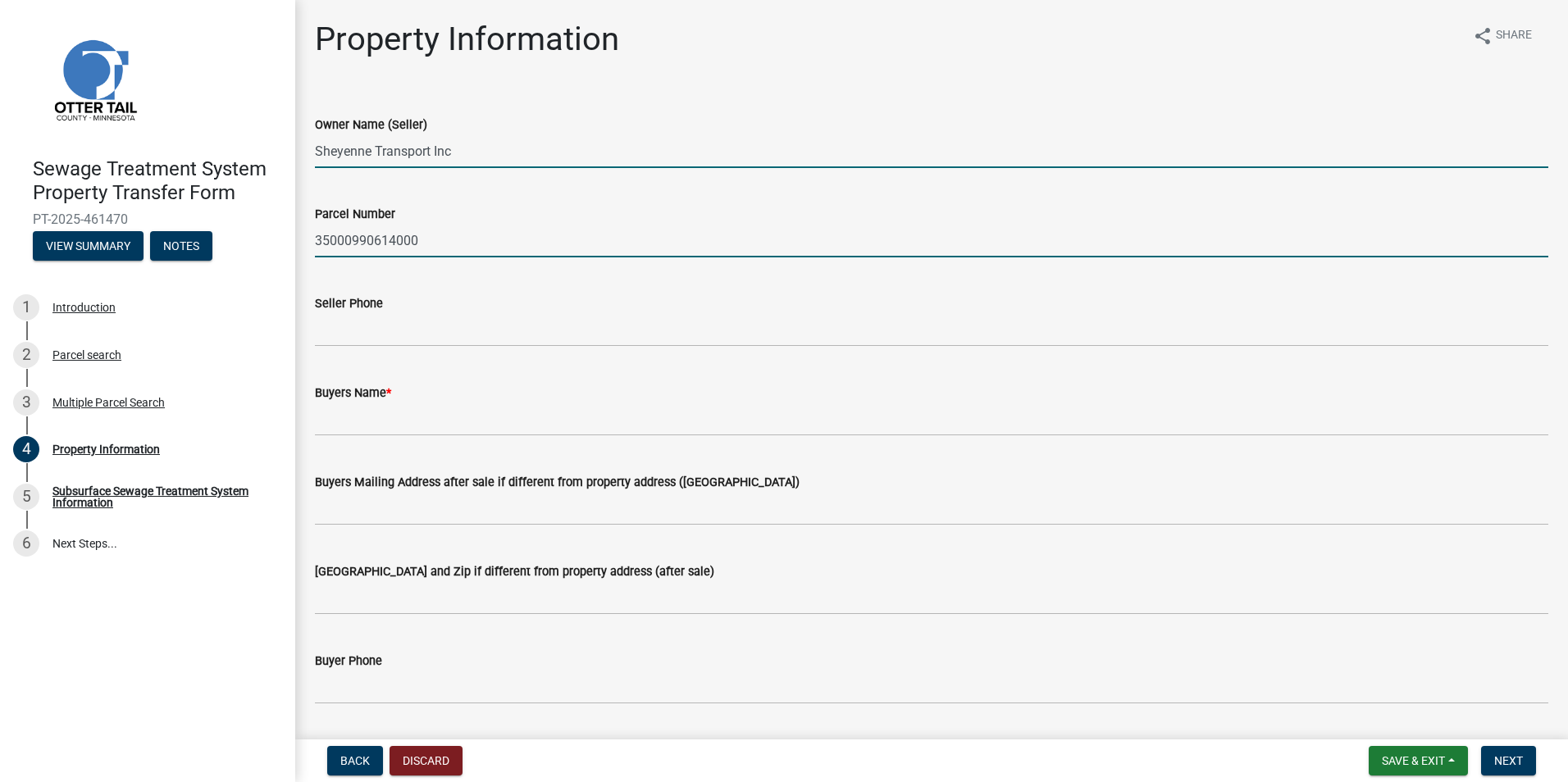
click at [436, 244] on input "35000990614000" at bounding box center [932, 240] width 1234 height 33
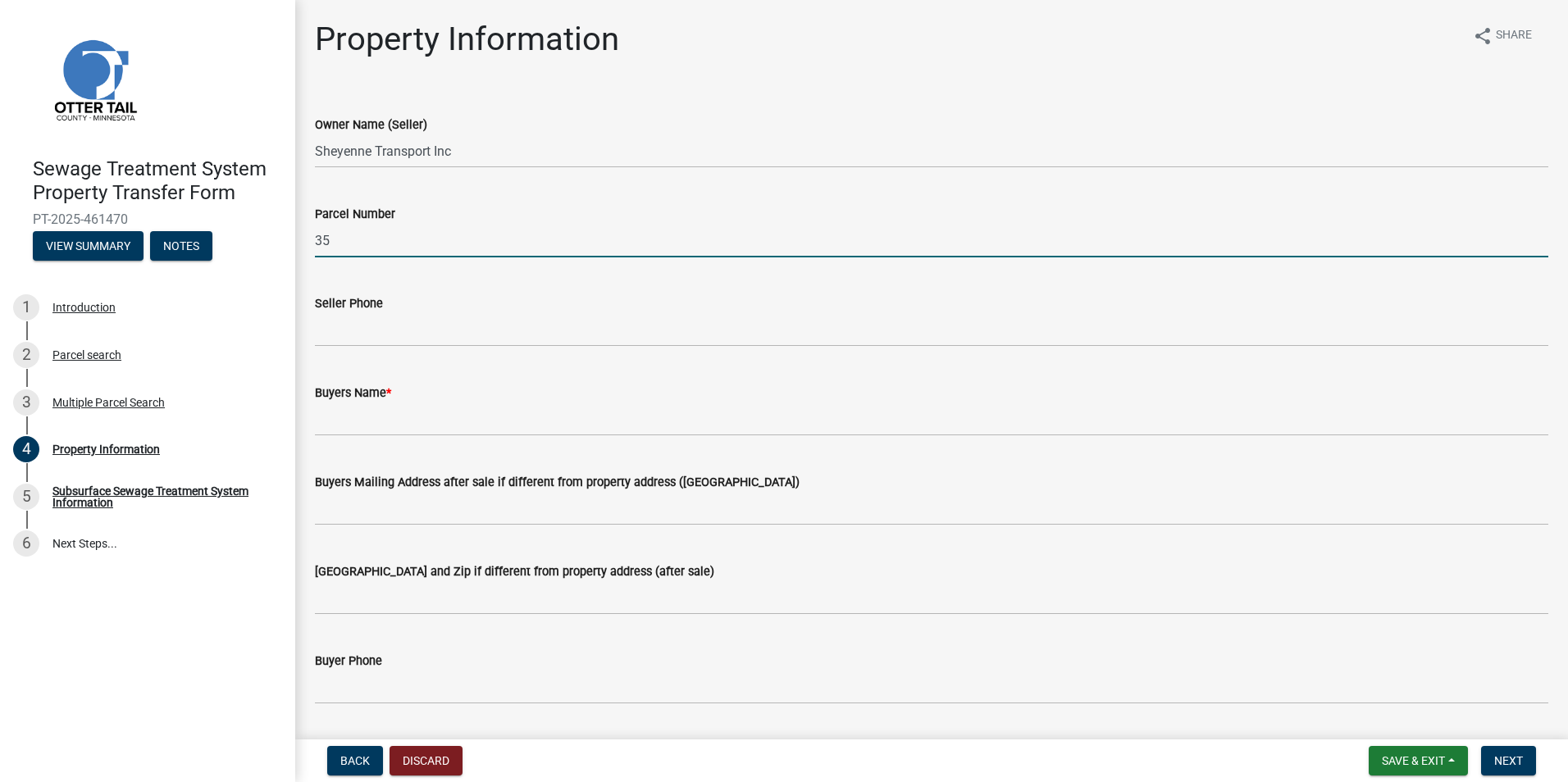
type input "3"
type input "47000990370000"
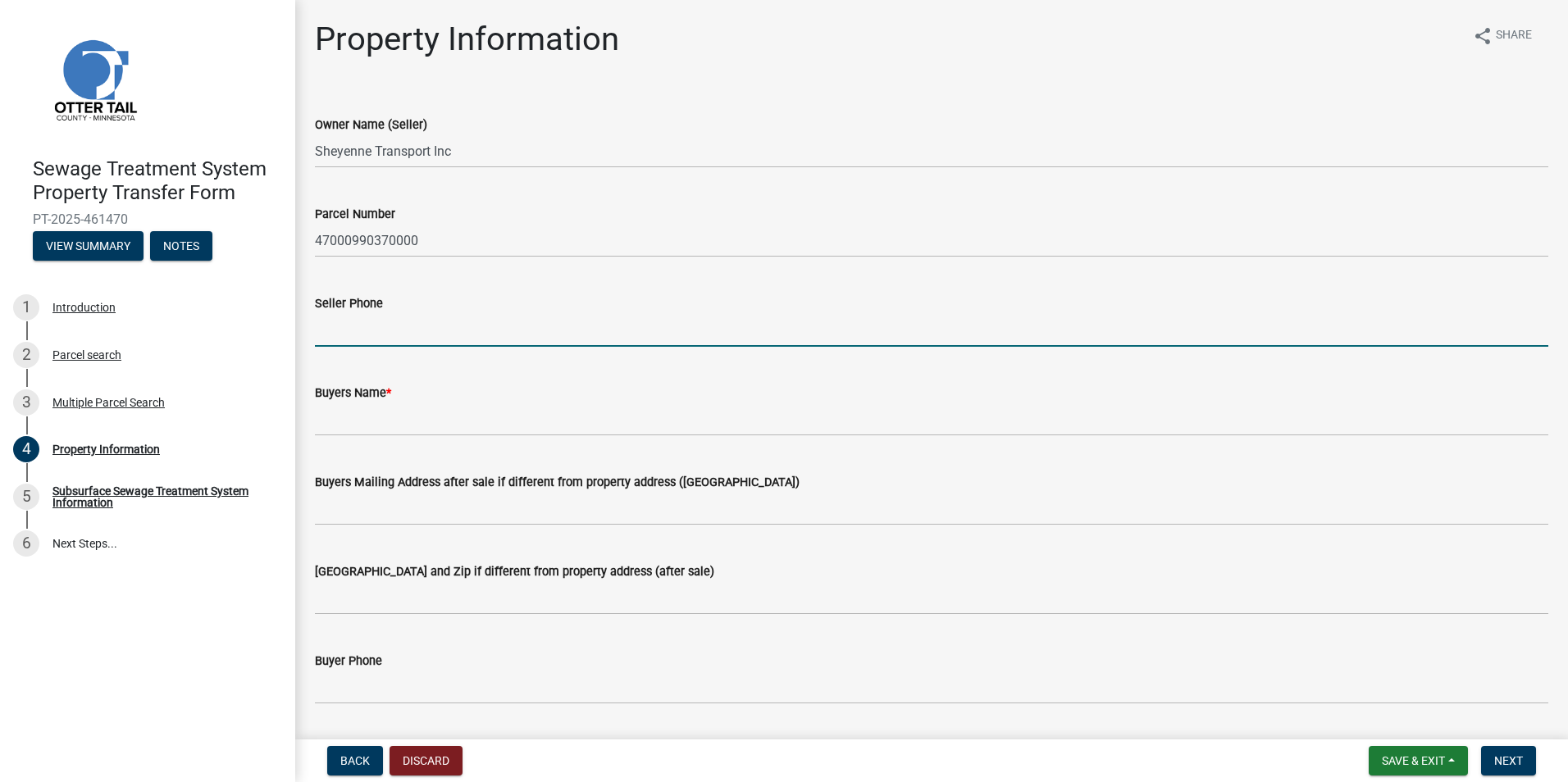
click at [363, 324] on input "Seller Phone" at bounding box center [932, 329] width 1234 height 33
type input "[PHONE_NUMBER]"
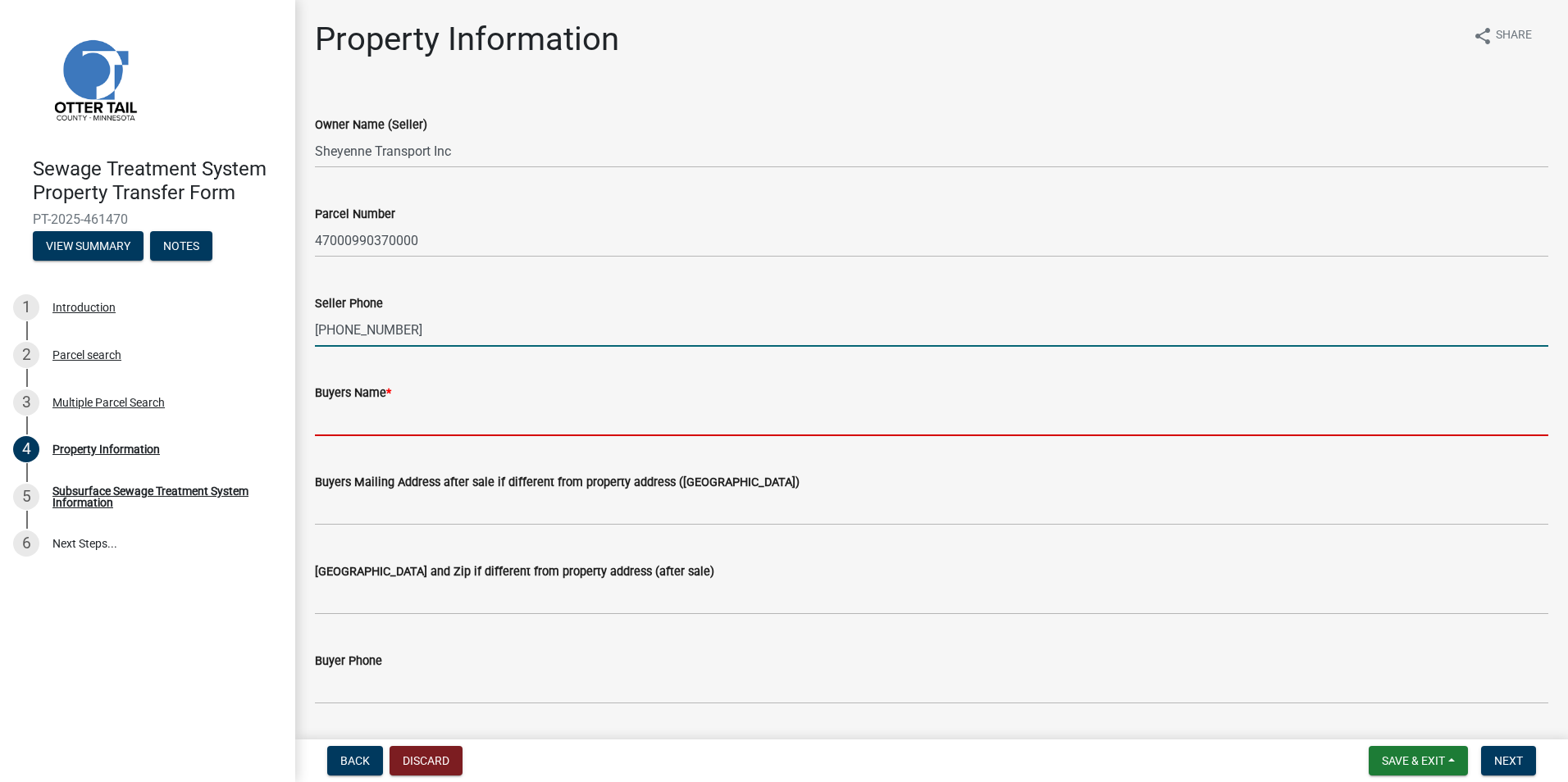
click at [345, 423] on input "Buyers Name *" at bounding box center [932, 419] width 1234 height 33
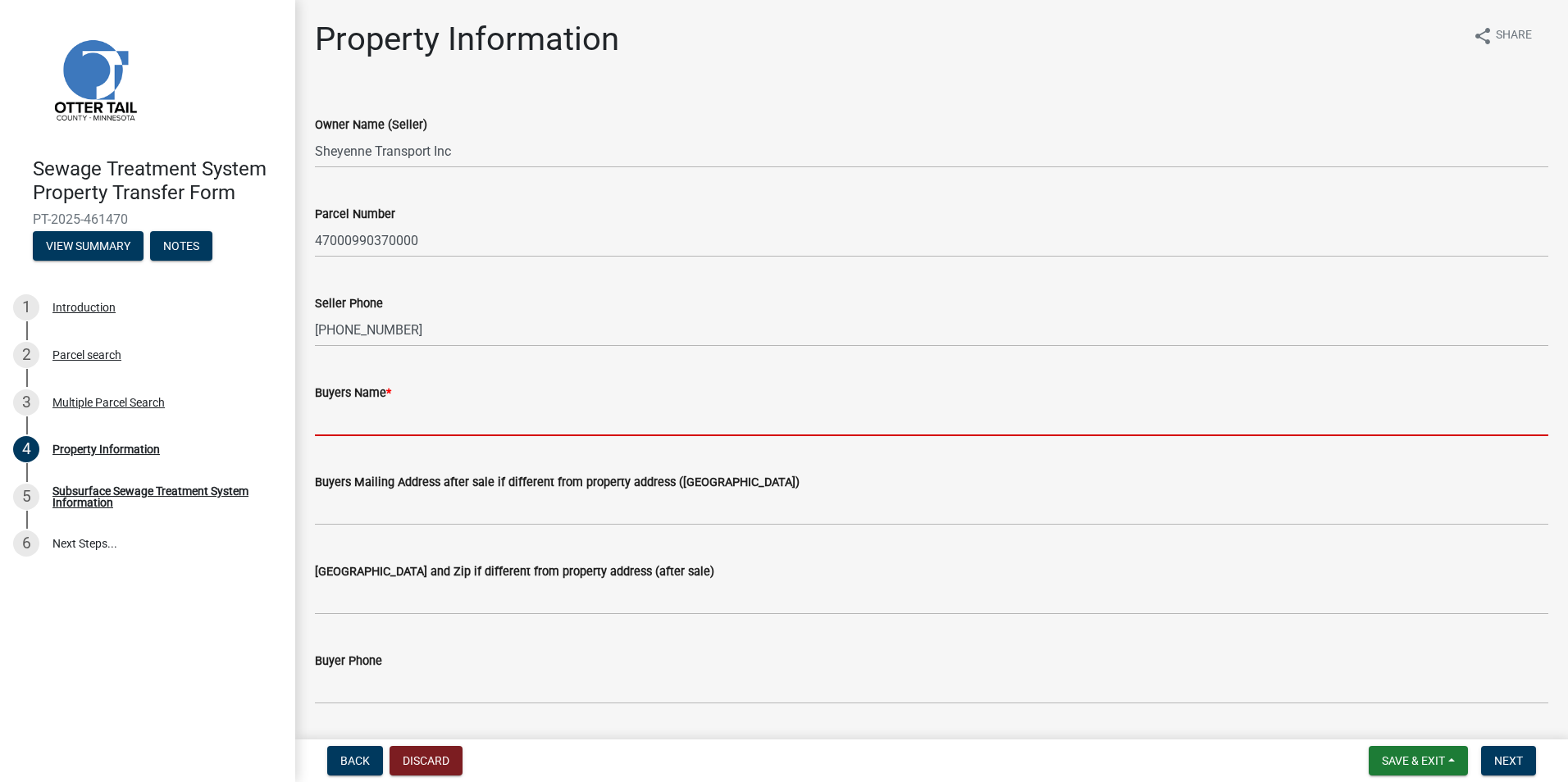
type input "[PERSON_NAME] & [PERSON_NAME]"
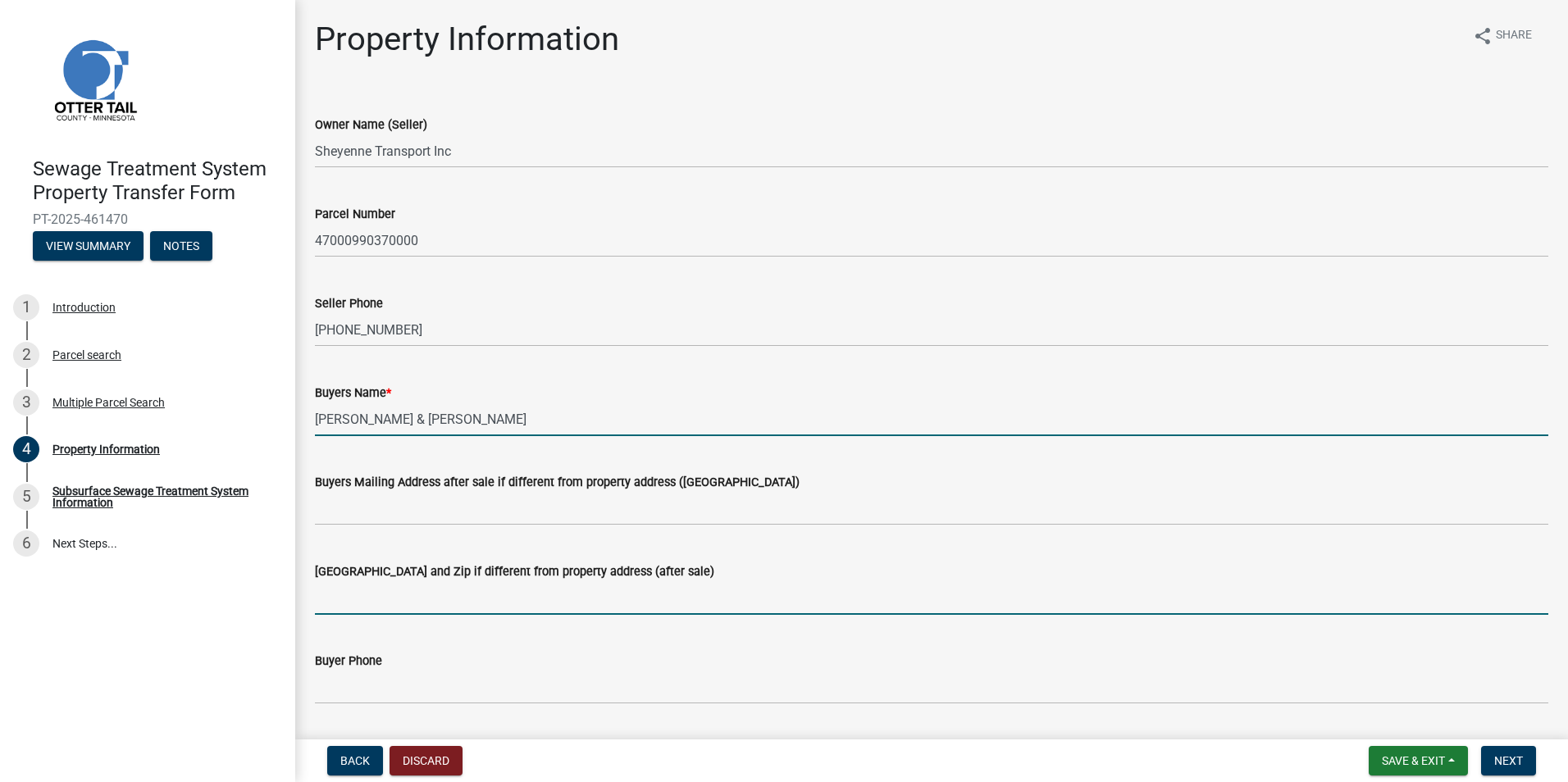
type input "Fargo, [GEOGRAPHIC_DATA] 58103"
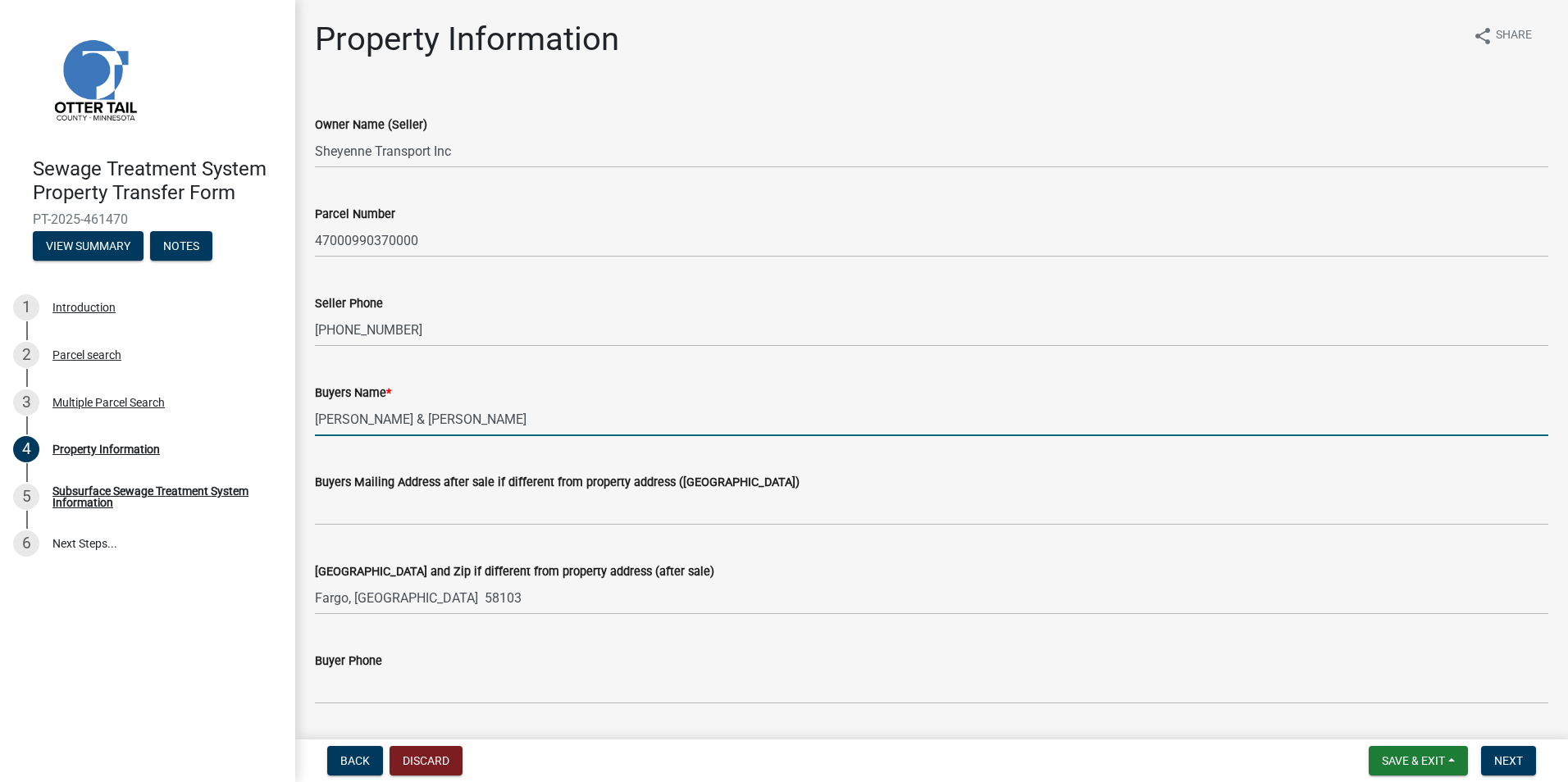
type input "[EMAIL_ADDRESS][DOMAIN_NAME]"
type input "[STREET_ADDRESS][PERSON_NAME]"
type input "[PERSON_NAME]"
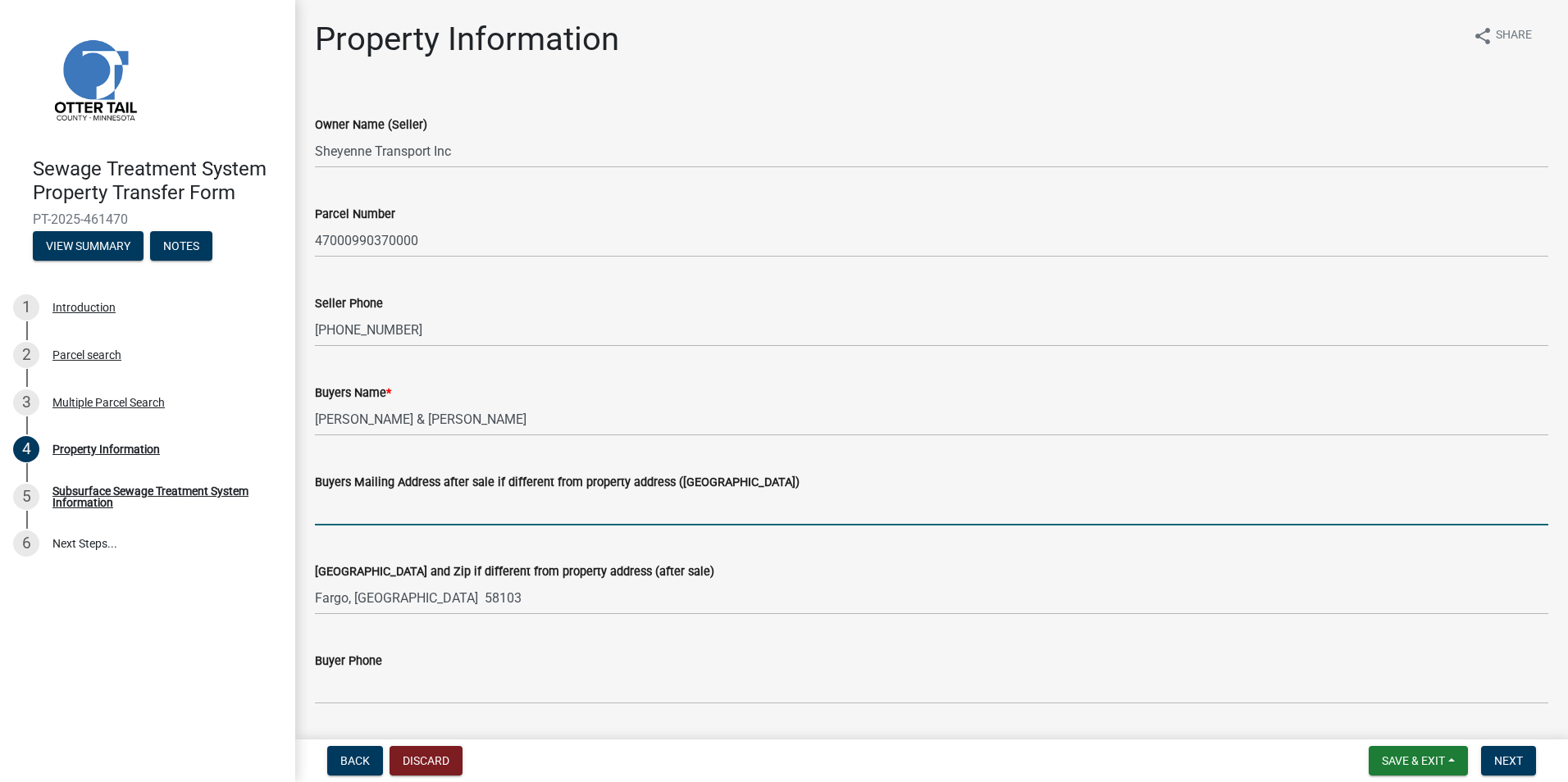
click at [336, 520] on input "Buyers Mailing Address after sale if different from property address ([GEOGRAPH…" at bounding box center [932, 508] width 1234 height 33
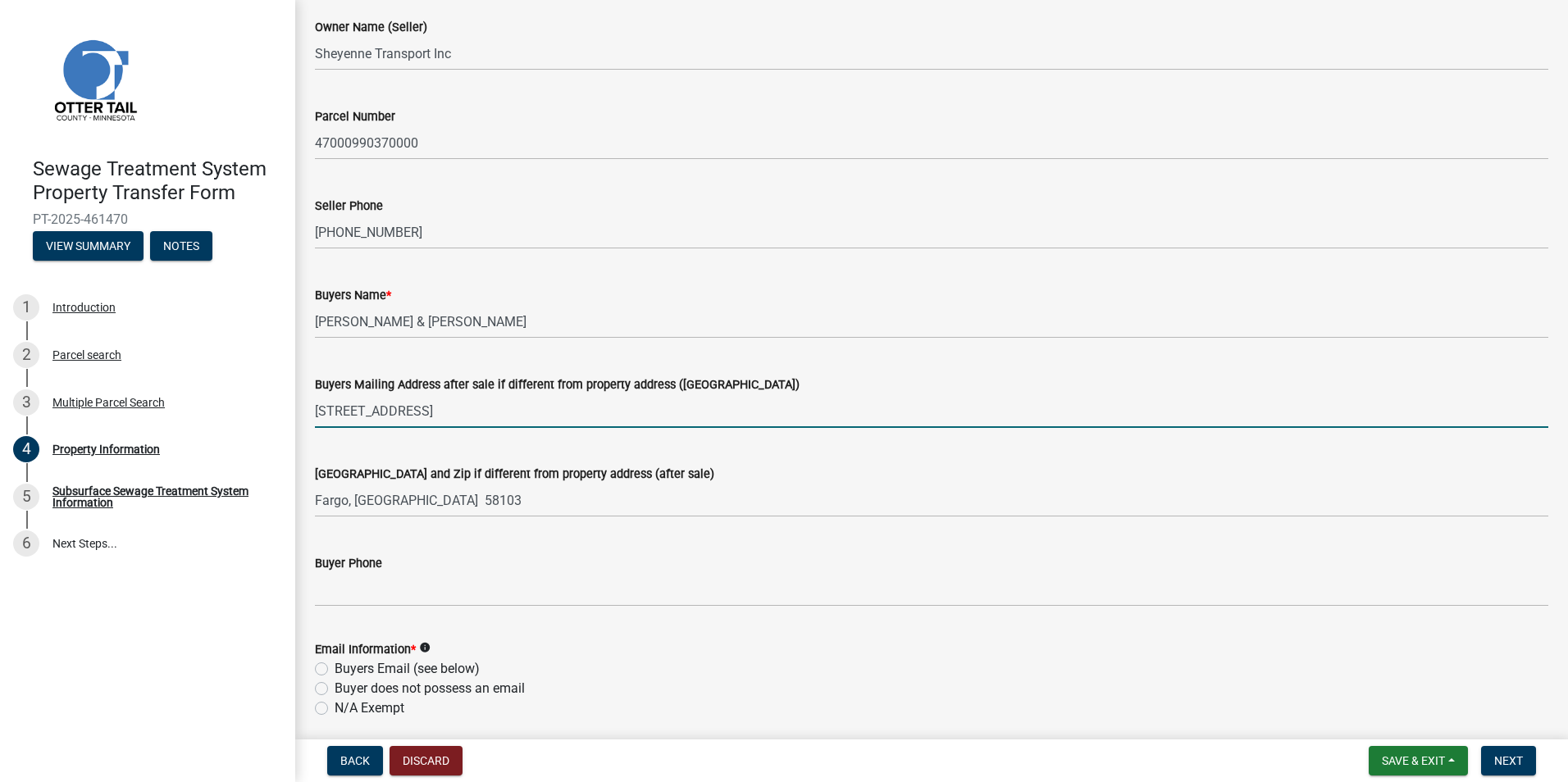
scroll to position [137, 0]
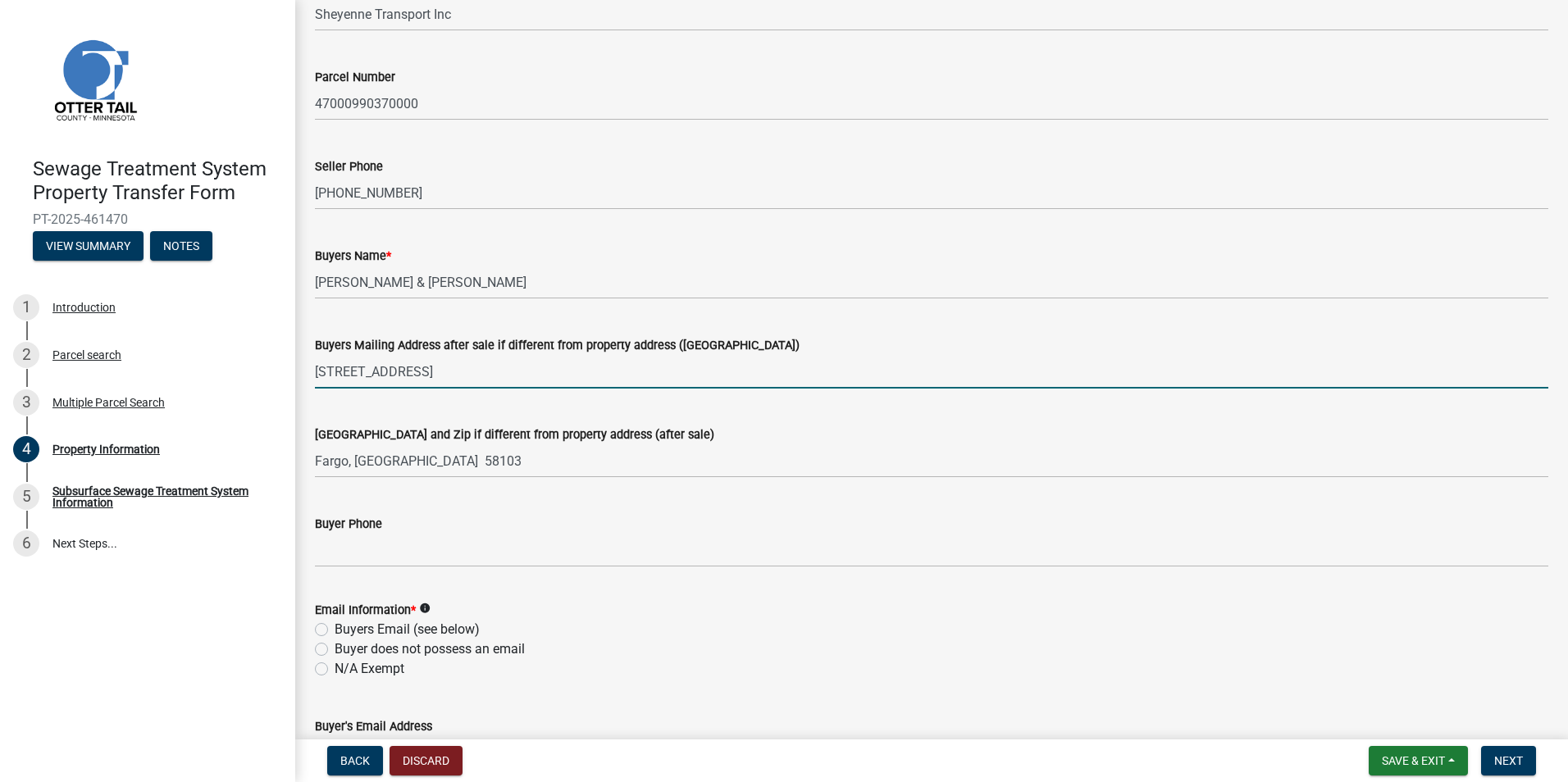
type input "[STREET_ADDRESS]"
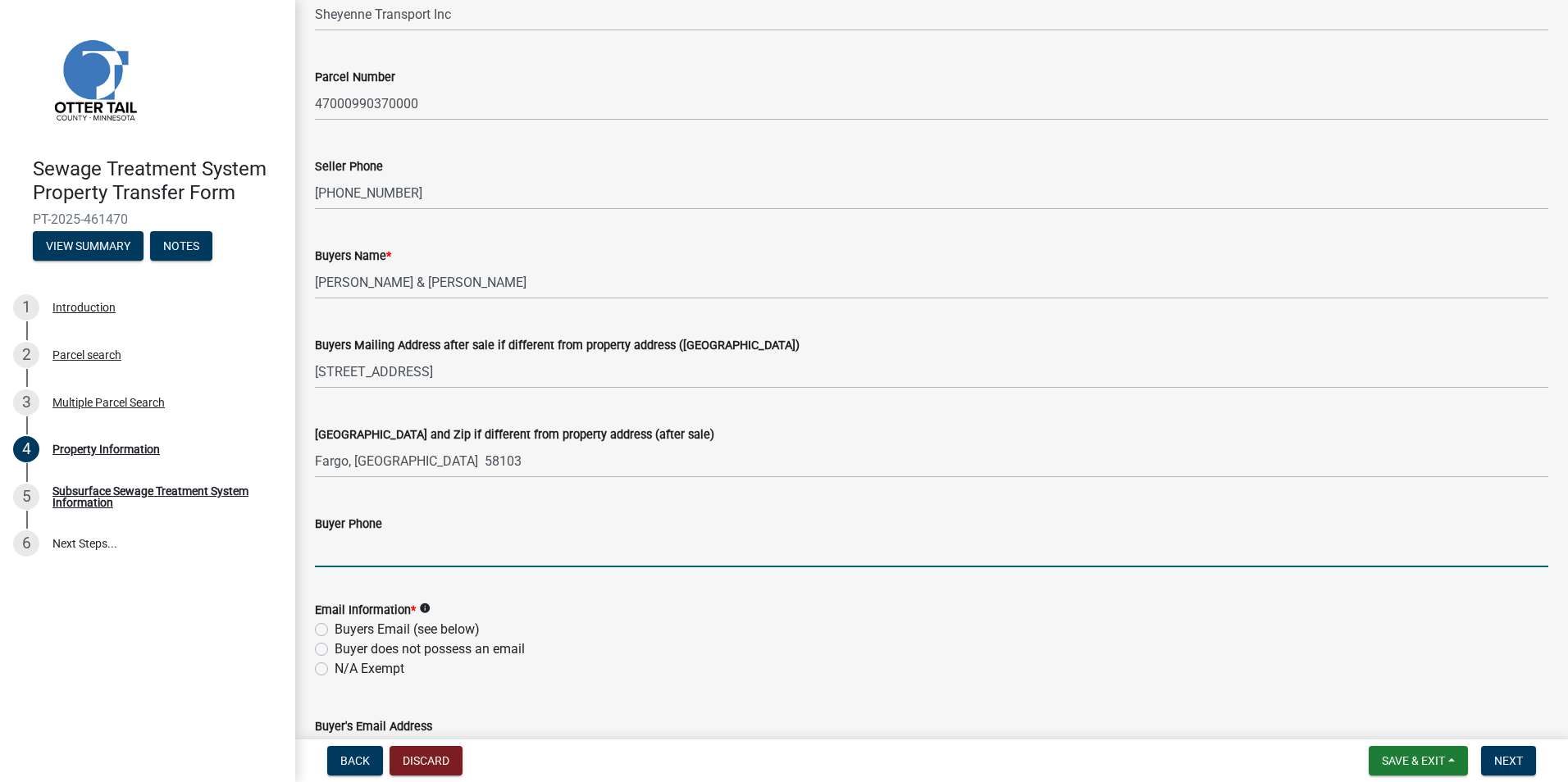
click at [345, 545] on input "Buyer Phone" at bounding box center [932, 550] width 1234 height 33
type input "[PHONE_NUMBER]"
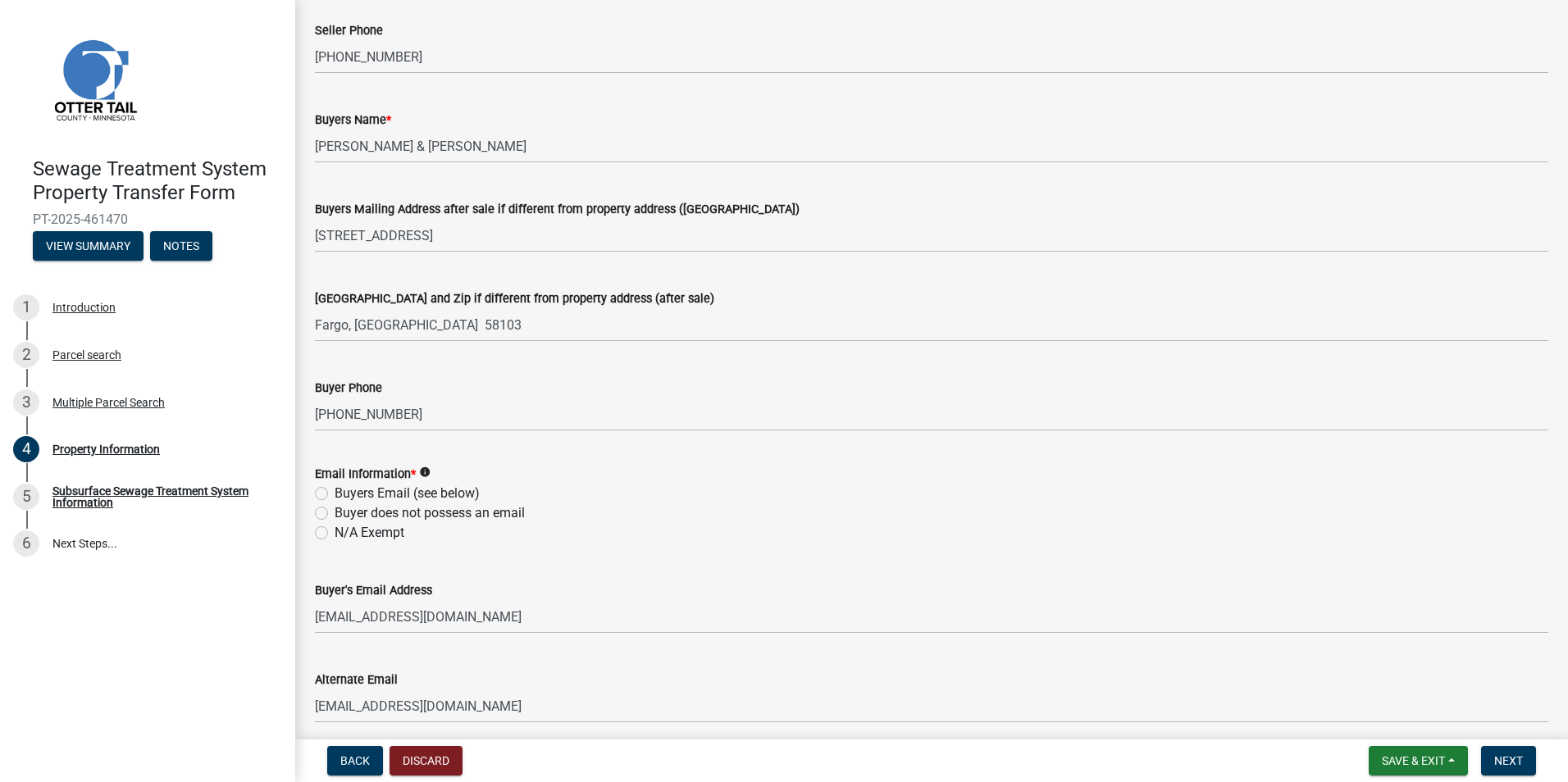
click at [334, 498] on label "Buyers Email (see below)" at bounding box center [407, 494] width 146 height 20
click at [334, 495] on input "Buyers Email (see below)" at bounding box center [339, 489] width 11 height 11
radio input "true"
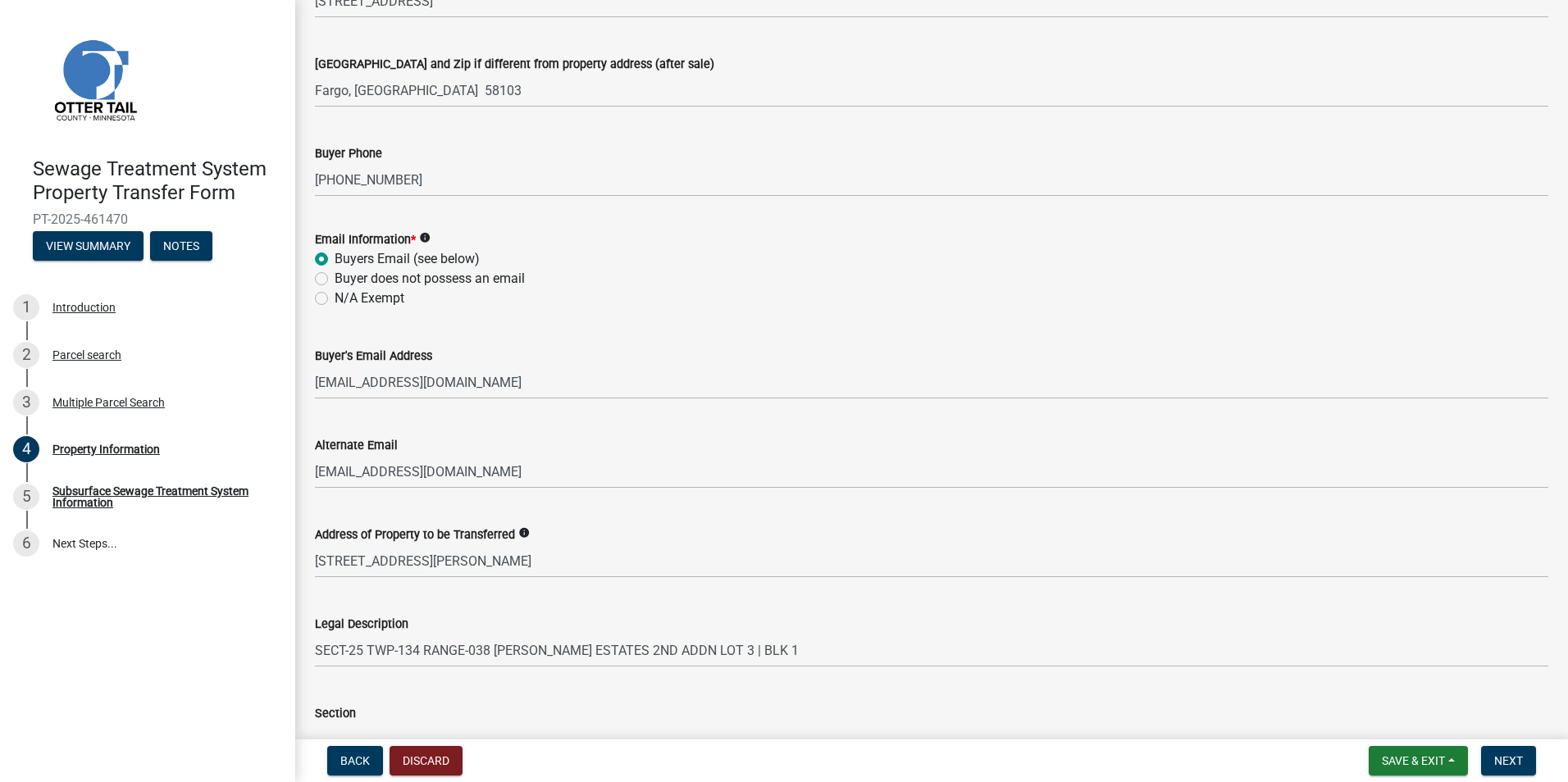
scroll to position [547, 0]
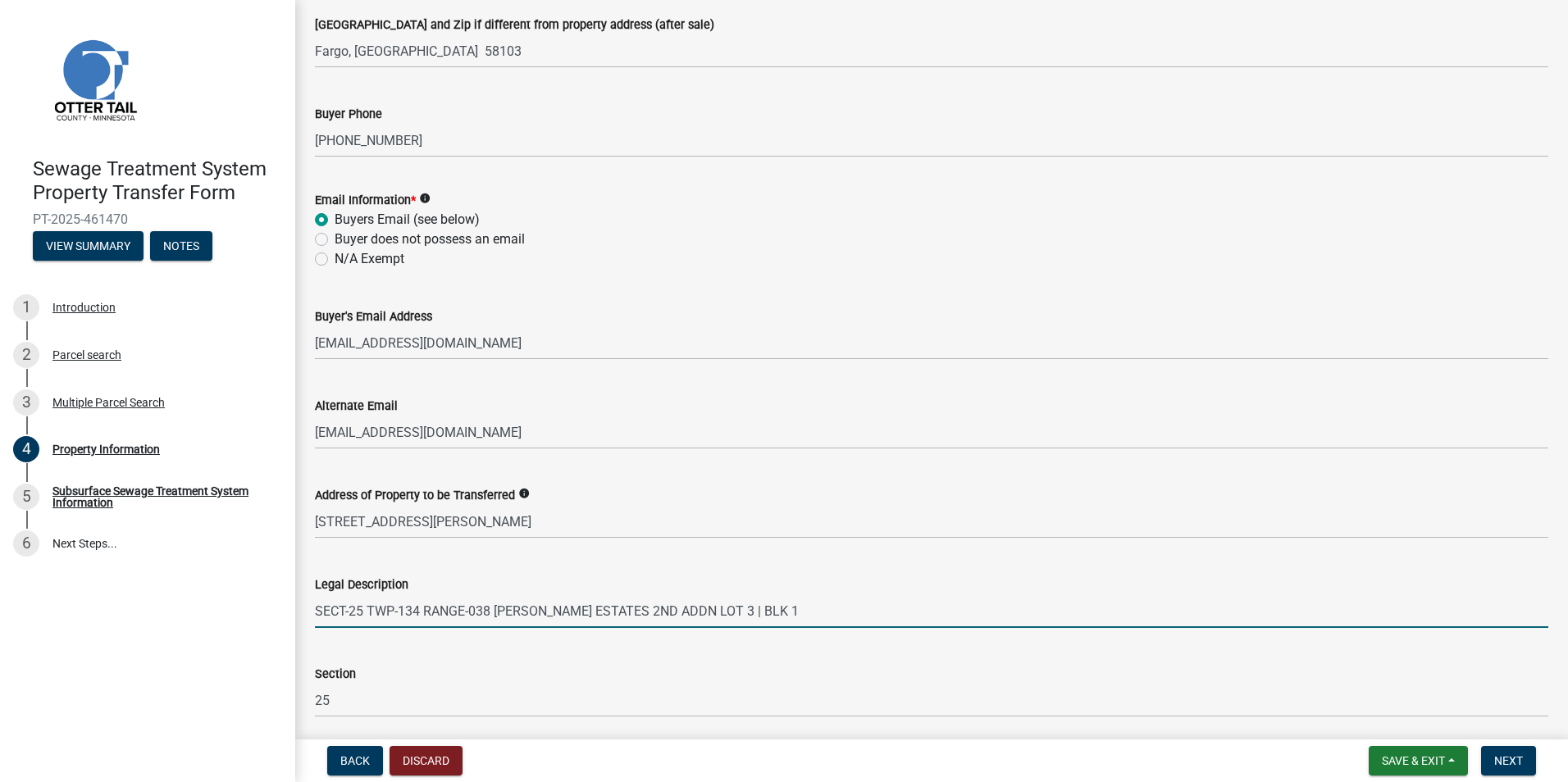
click at [782, 609] on input "SECT-25 TWP-134 RANGE-038 [PERSON_NAME] ESTATES 2ND ADDN LOT 3 | BLK 1" at bounding box center [932, 611] width 1234 height 33
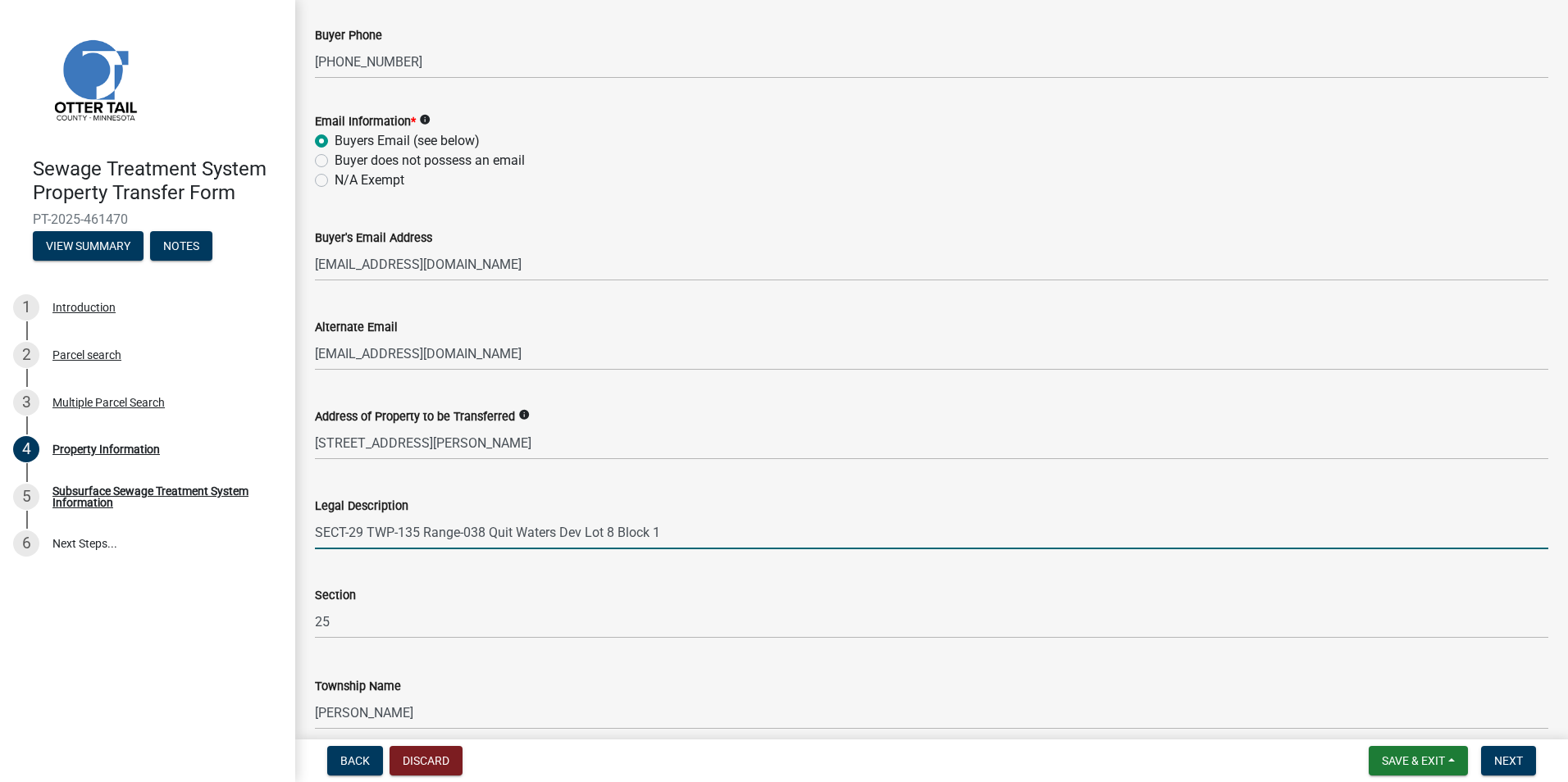
scroll to position [683, 0]
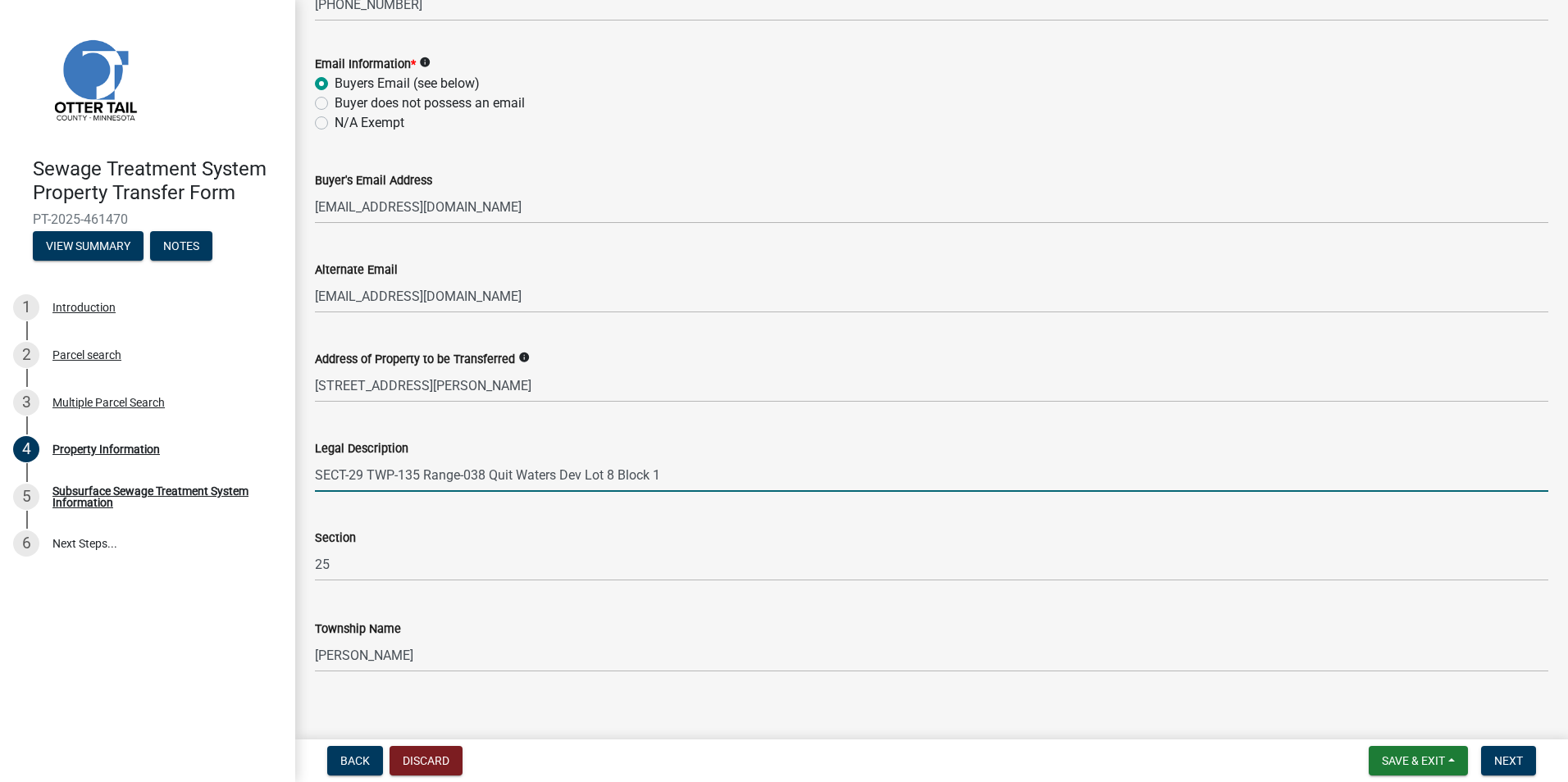
type input "SECT-29 TWP-135 Range-038 Quit Waters Dev Lot 8 Block 1"
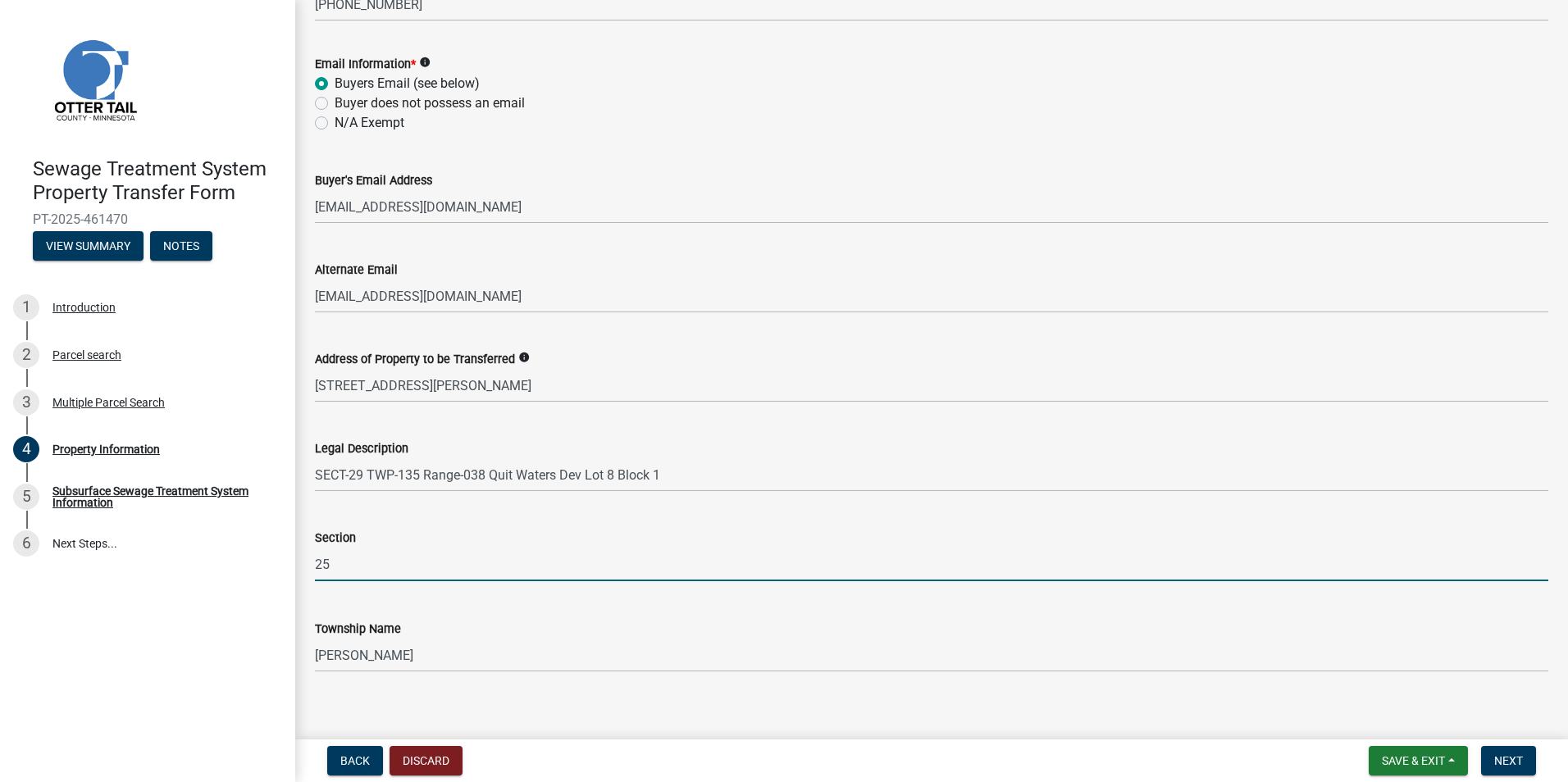
click at [337, 565] on input "25" at bounding box center [932, 564] width 1234 height 33
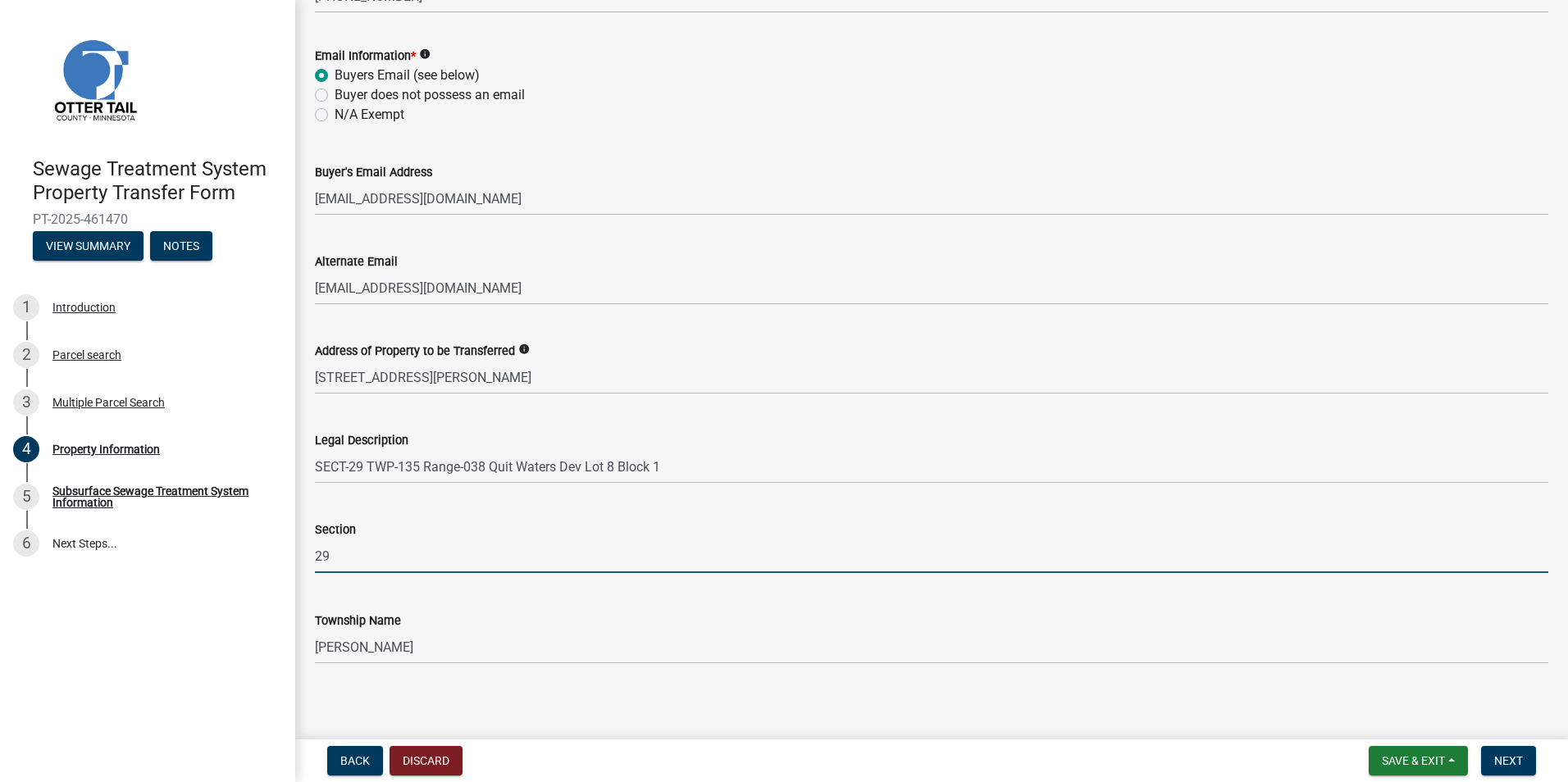
scroll to position [700, 0]
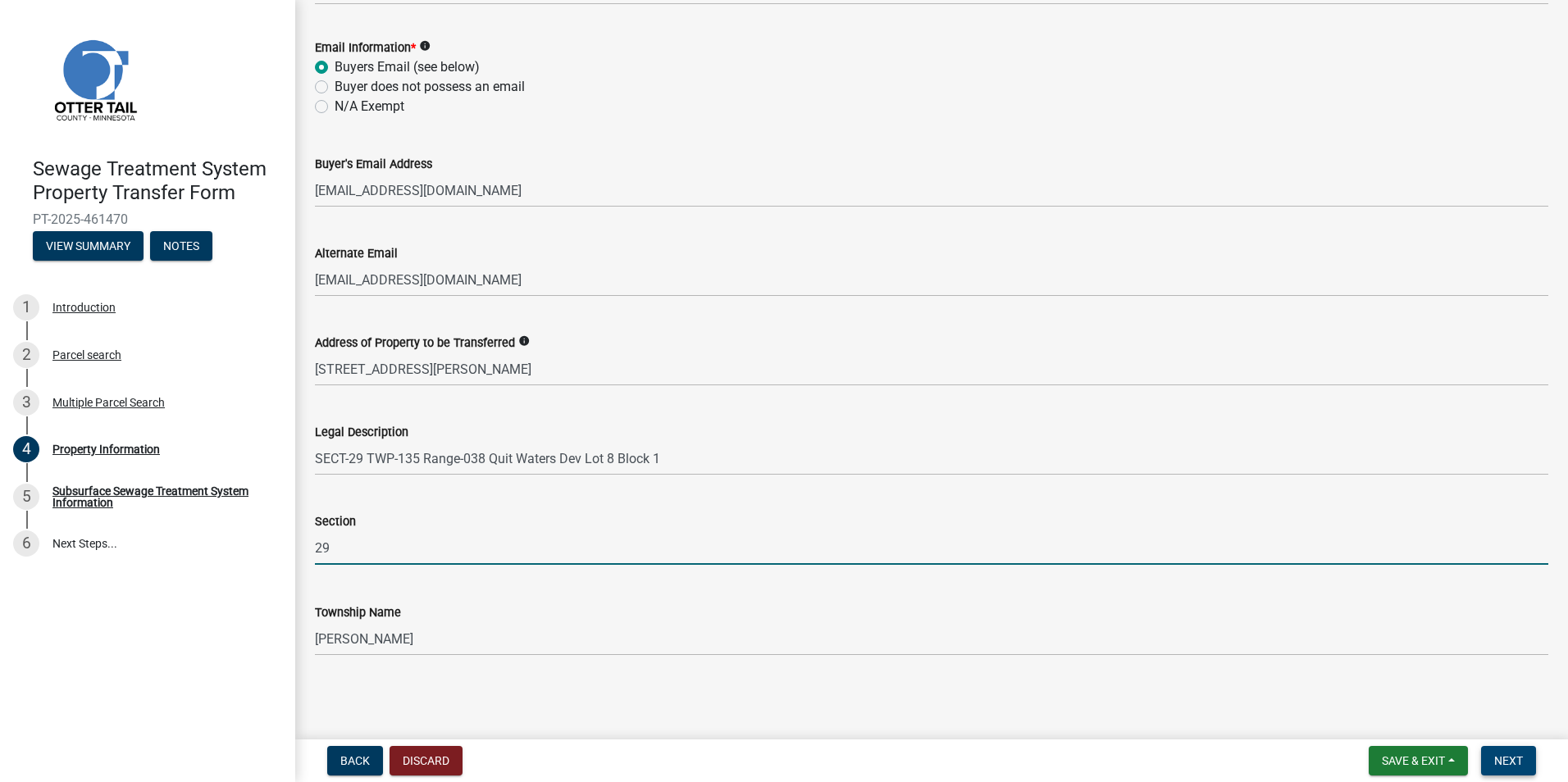
type input "29"
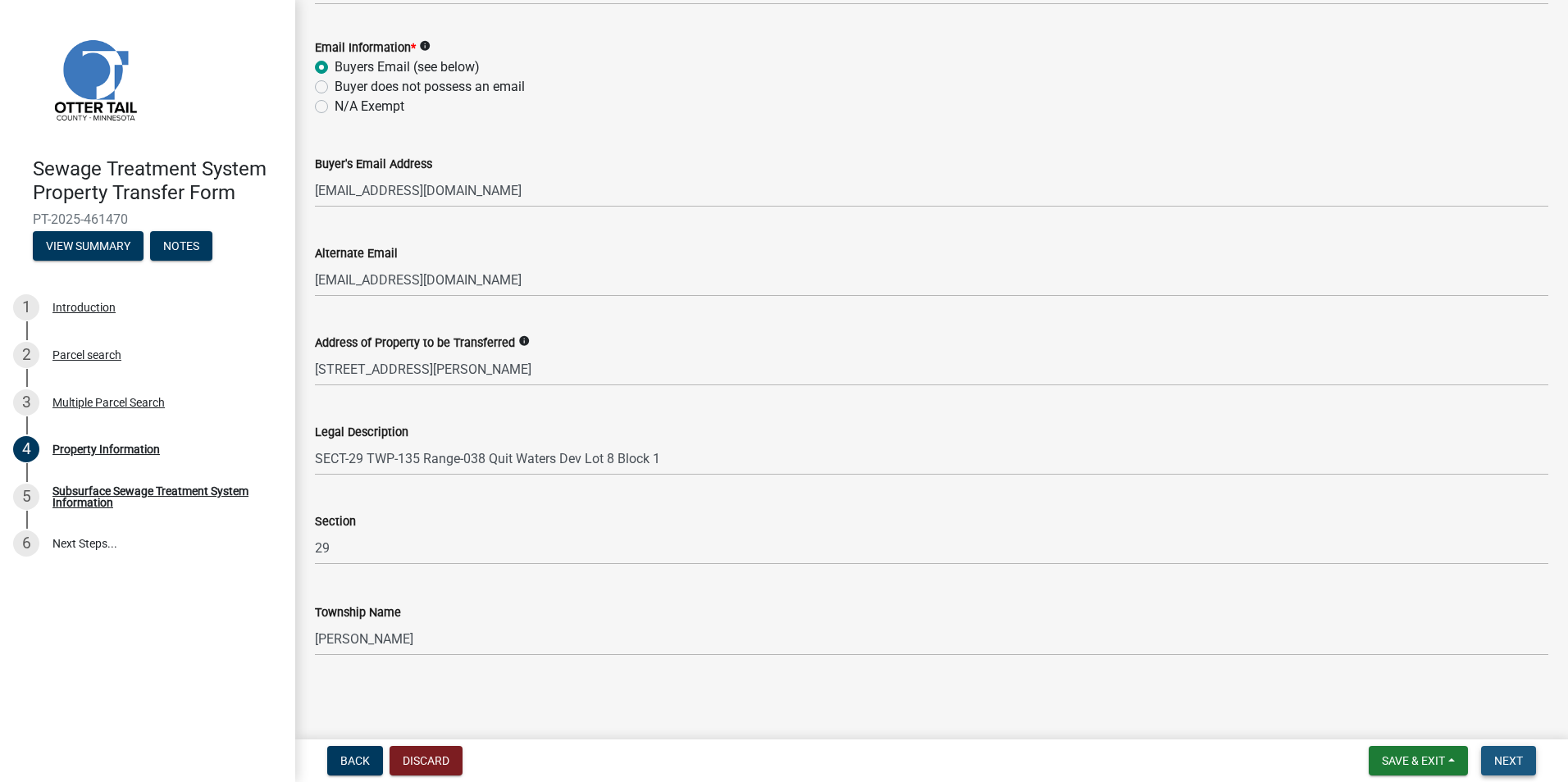
click at [1500, 760] on span "Next" at bounding box center [1508, 760] width 28 height 13
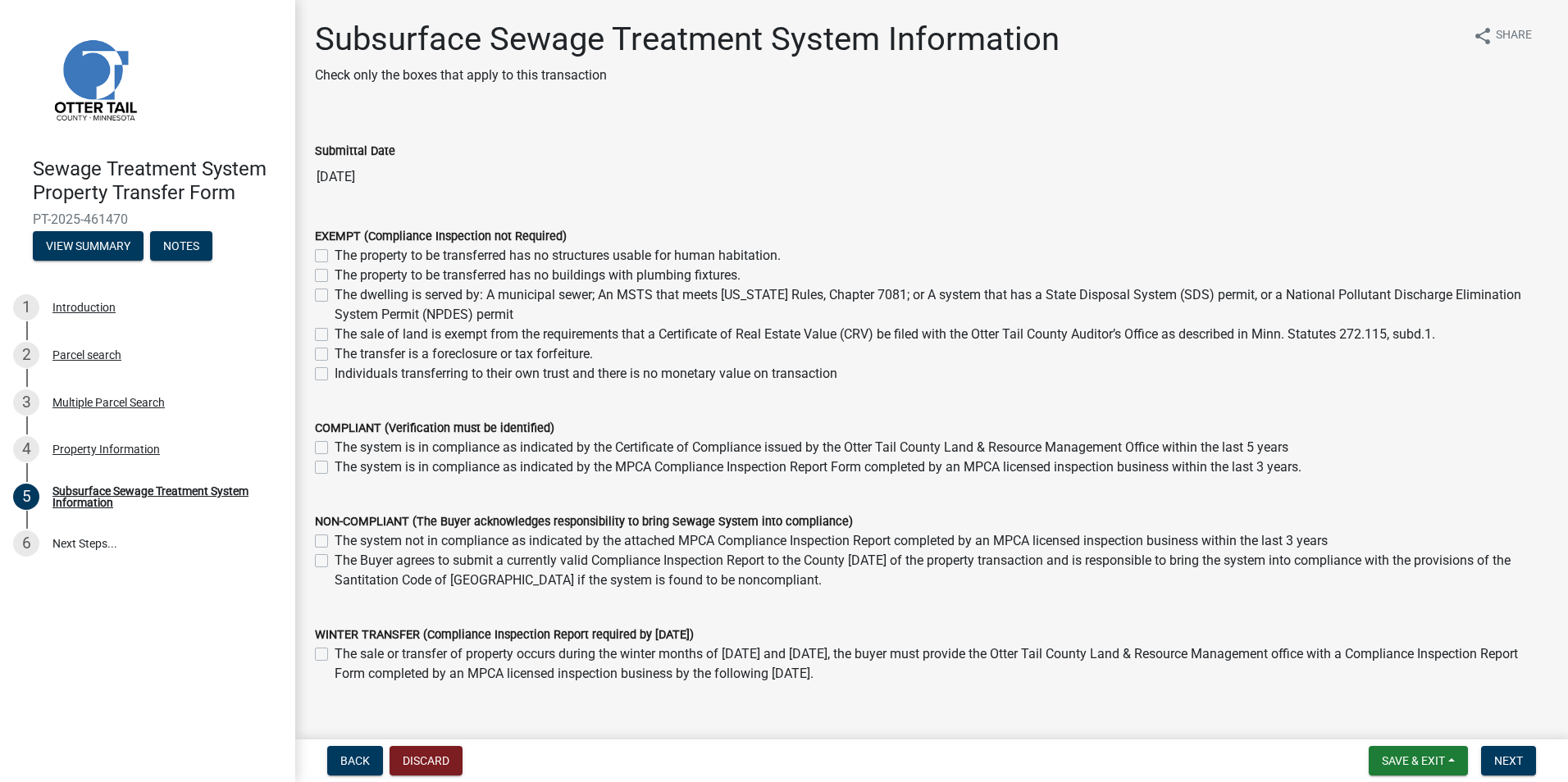
click at [334, 371] on label "Individuals transferring to their own trust and there is no monetary value on t…" at bounding box center [586, 374] width 502 height 20
click at [334, 371] on input "Individuals transferring to their own trust and there is no monetary value on t…" at bounding box center [339, 369] width 11 height 11
checkbox input "true"
checkbox input "false"
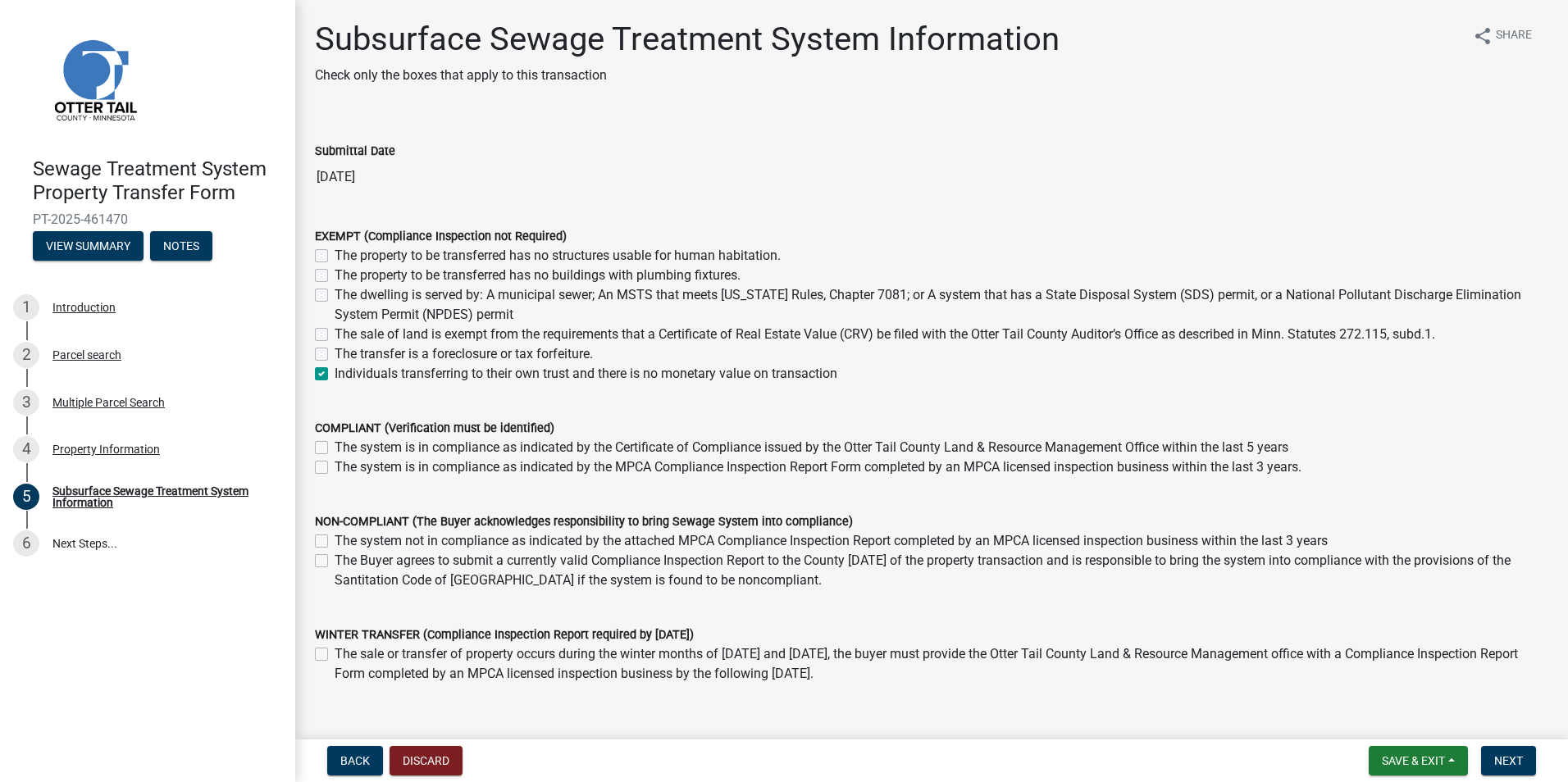
checkbox input "false"
checkbox input "true"
click at [334, 445] on label "The system is in compliance as indicated by the Certificate of Compliance issue…" at bounding box center [811, 448] width 954 height 20
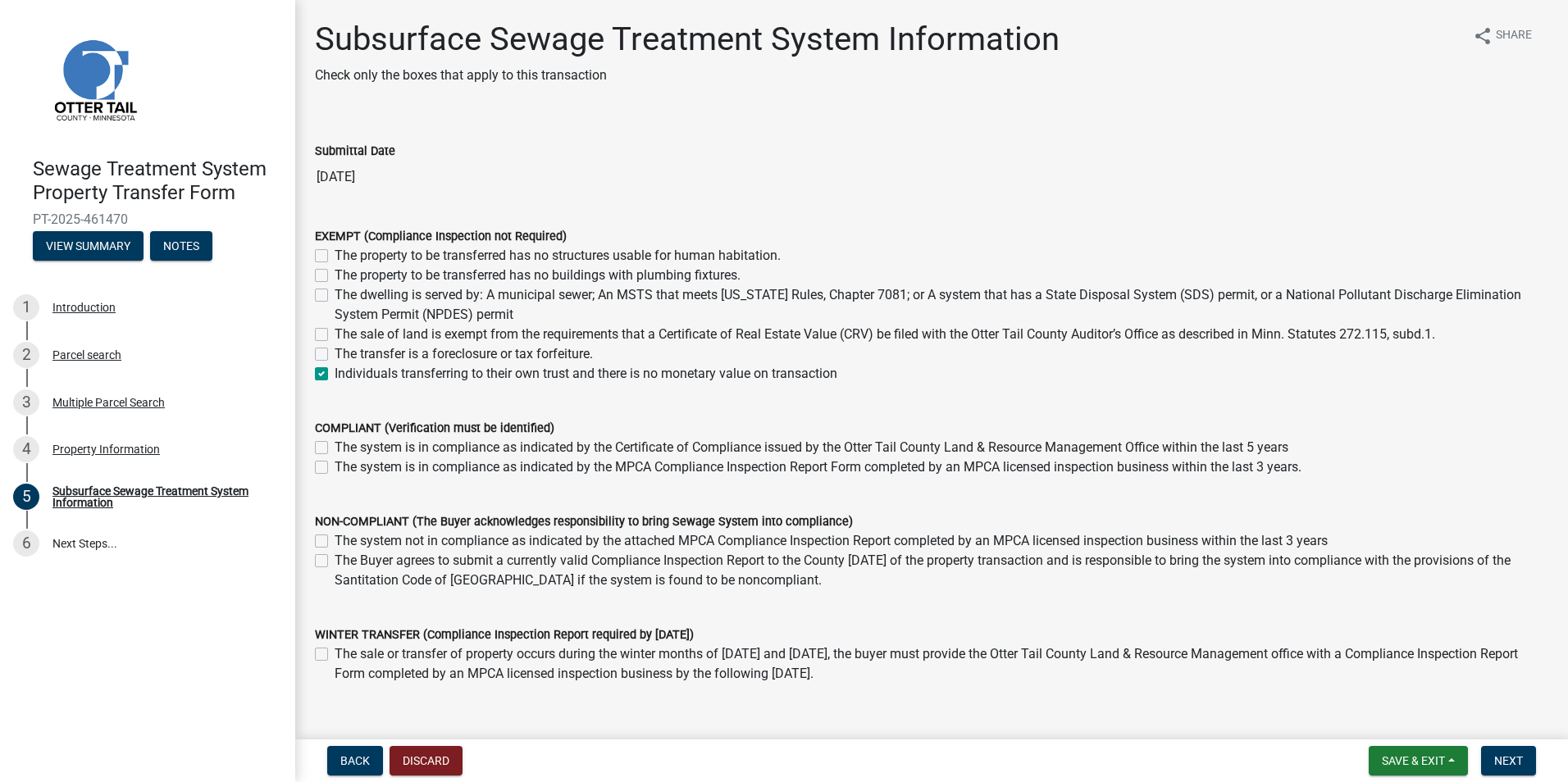
click at [334, 445] on input "The system is in compliance as indicated by the Certificate of Compliance issue…" at bounding box center [339, 443] width 11 height 11
checkbox input "true"
checkbox input "false"
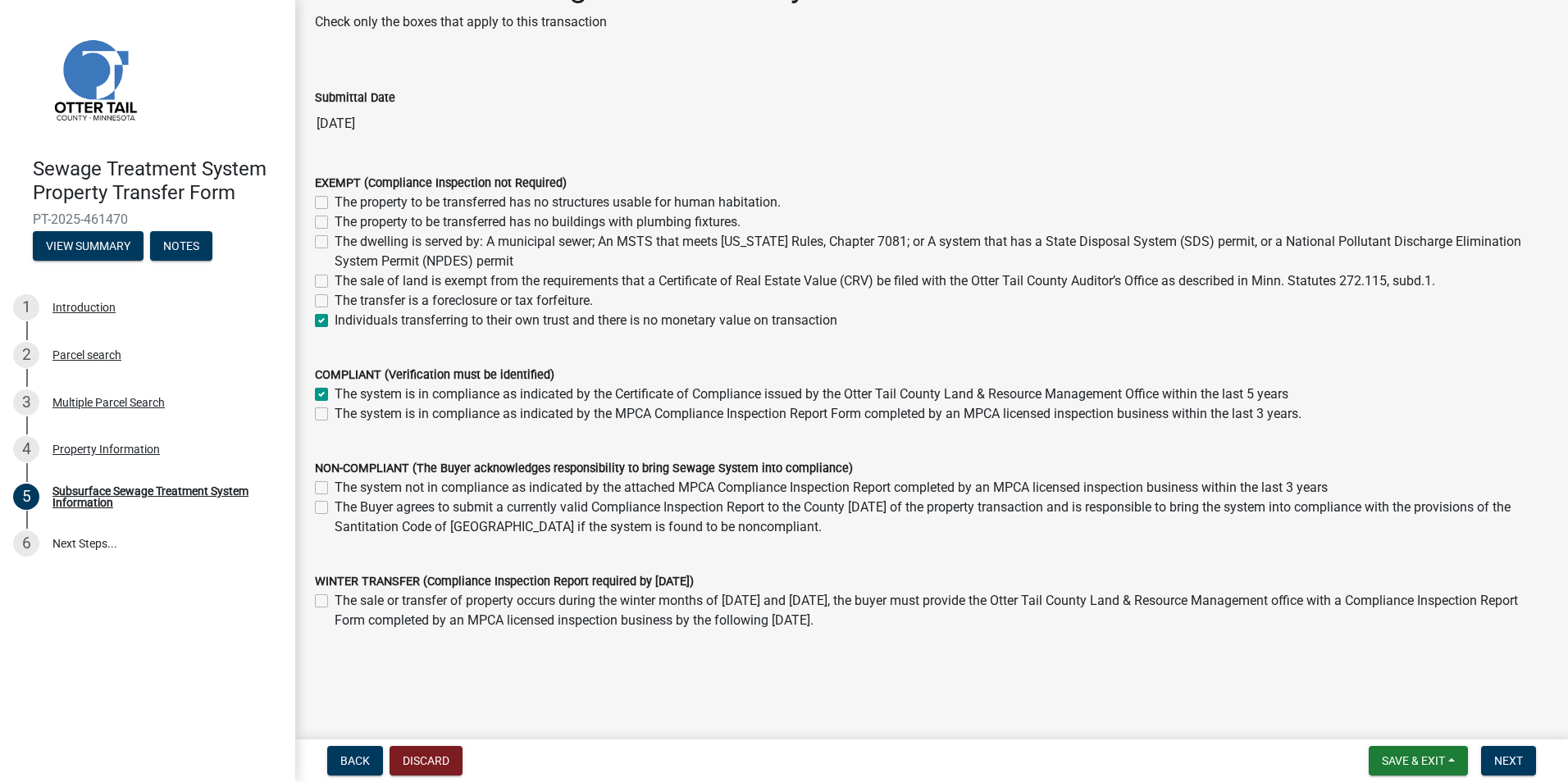
scroll to position [82, 0]
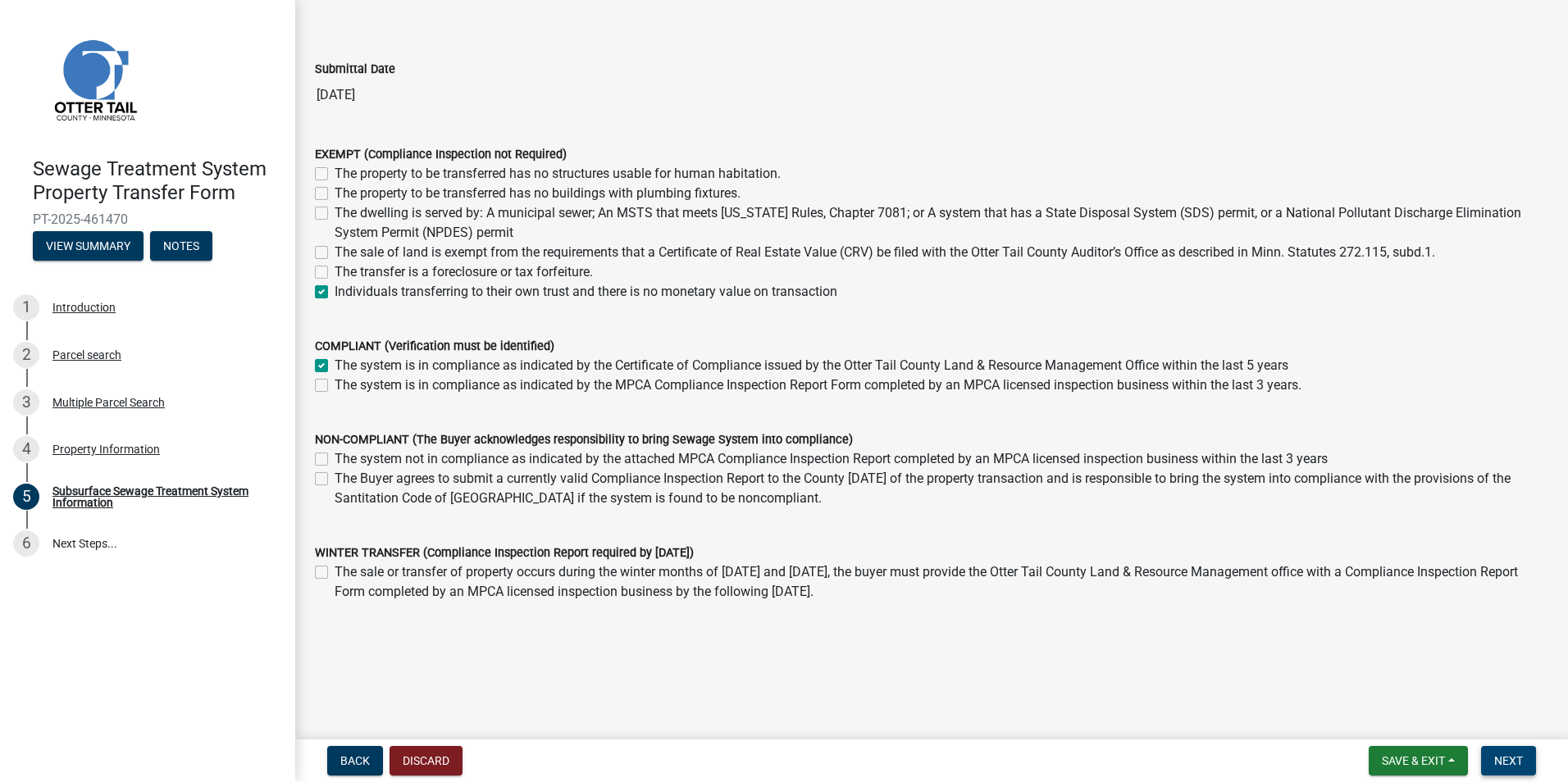
click at [1518, 758] on span "Next" at bounding box center [1508, 760] width 28 height 13
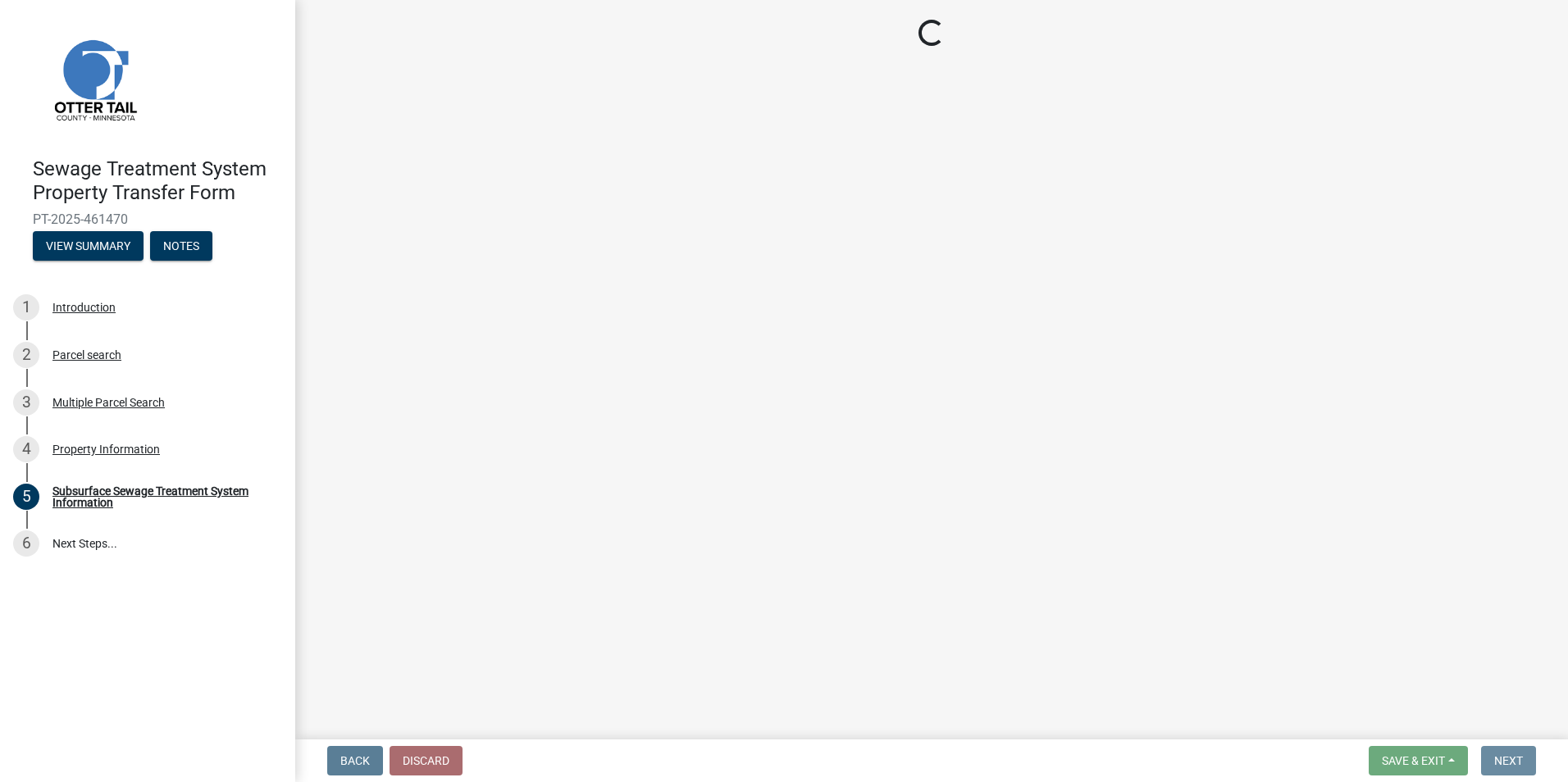
scroll to position [0, 0]
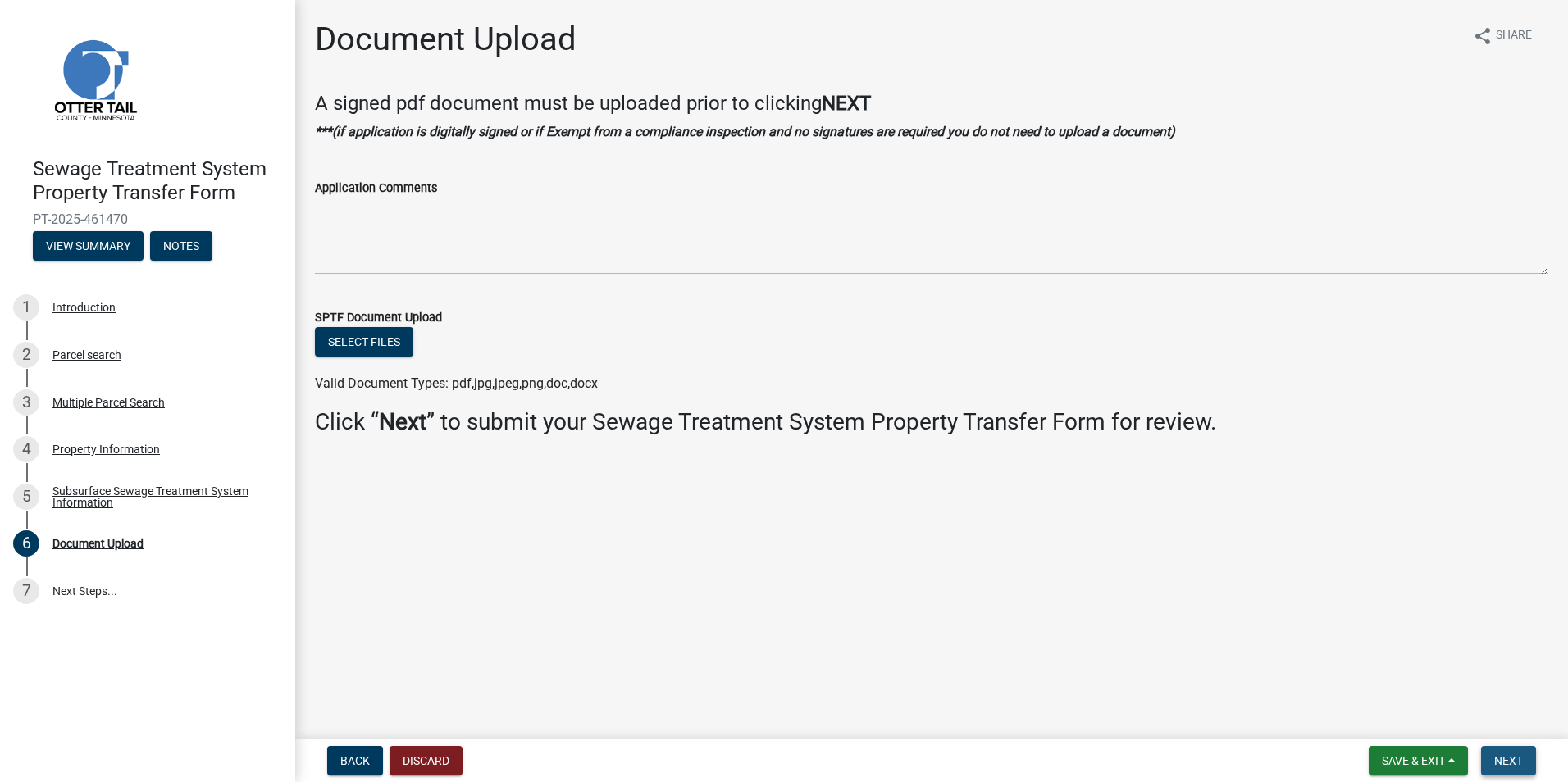
click at [1501, 756] on span "Next" at bounding box center [1508, 760] width 28 height 13
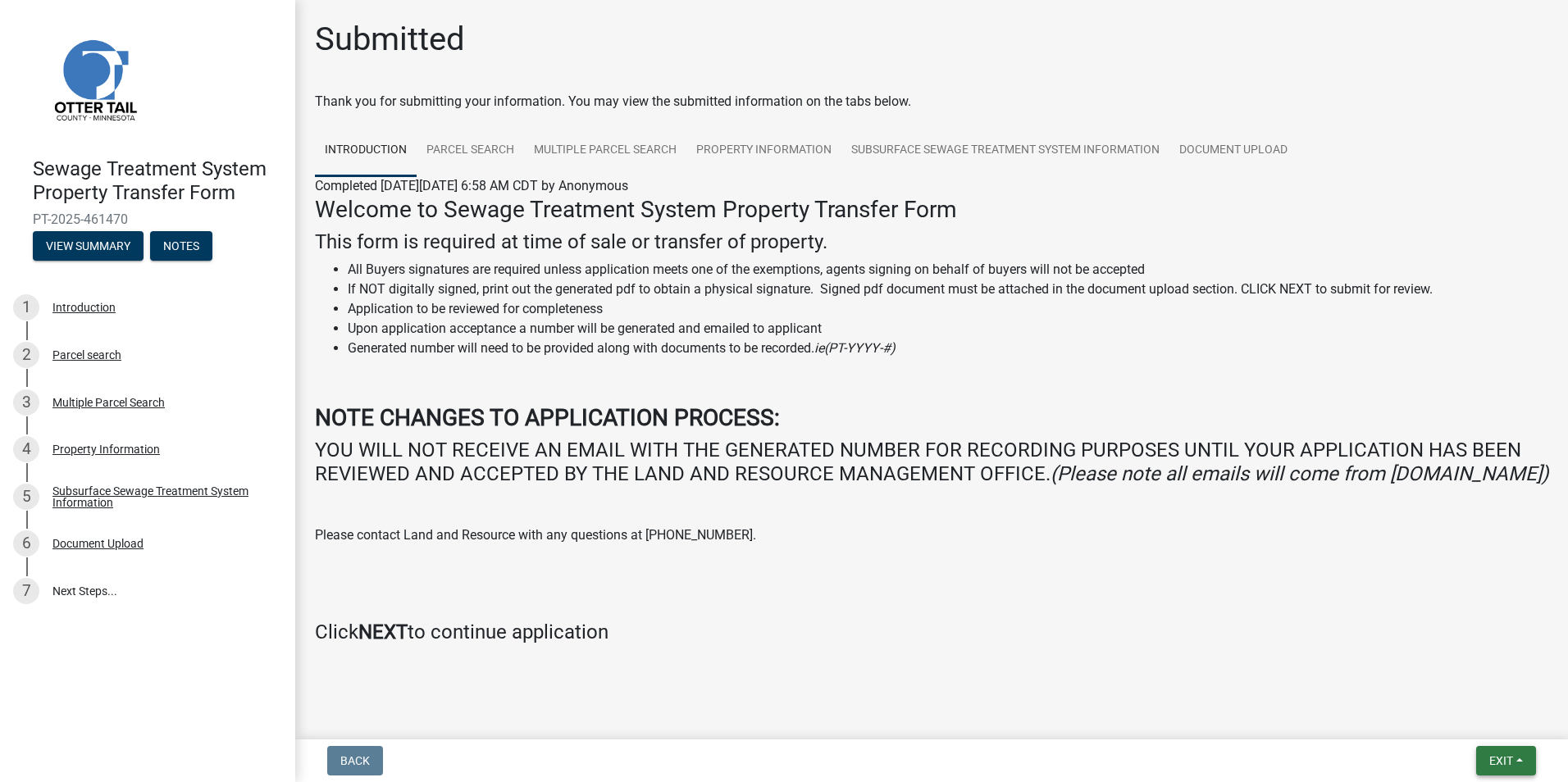
click at [1505, 758] on span "Exit" at bounding box center [1502, 760] width 23 height 13
click at [1454, 717] on button "Save & Exit" at bounding box center [1470, 718] width 131 height 39
